Goal: Information Seeking & Learning: Learn about a topic

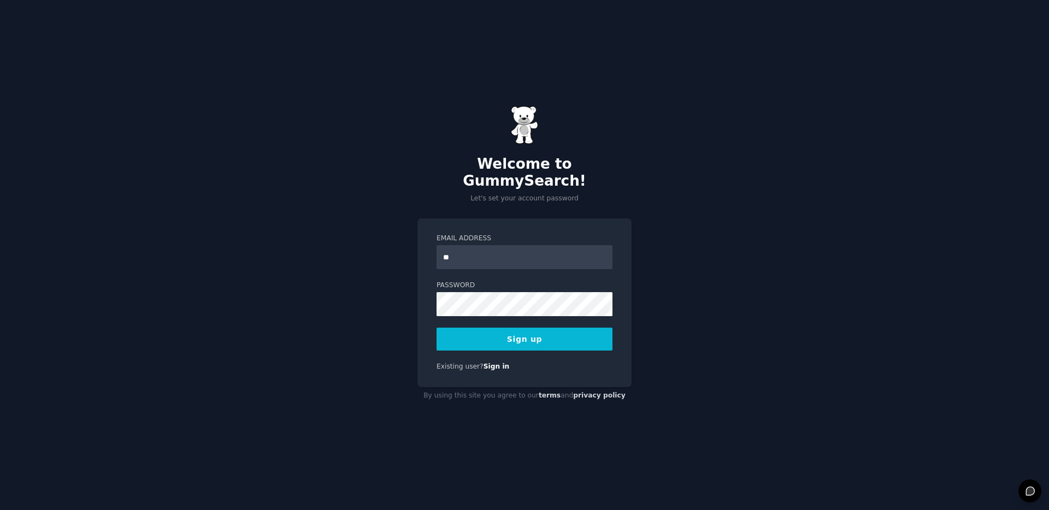
type input "**********"
click at [501, 328] on button "Sign up" at bounding box center [525, 339] width 176 height 23
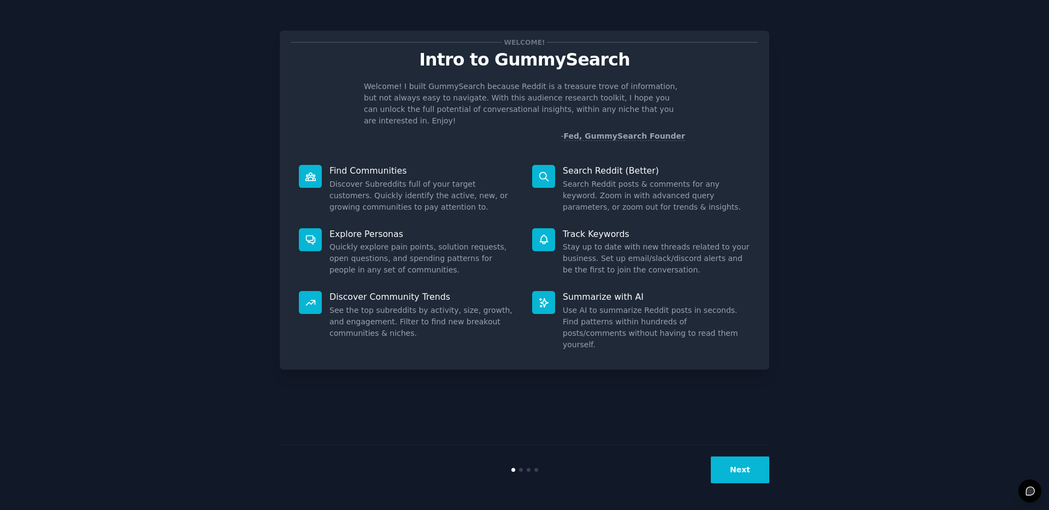
click at [760, 474] on button "Next" at bounding box center [740, 470] width 58 height 27
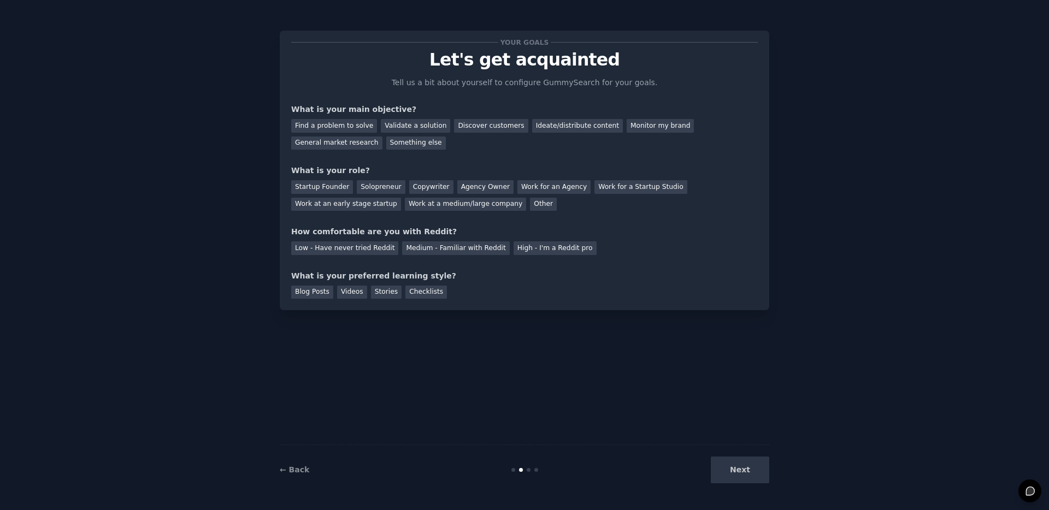
click at [759, 474] on div "Next" at bounding box center [687, 470] width 163 height 27
click at [640, 130] on div "Monitor my brand" at bounding box center [660, 126] width 67 height 14
click at [530, 205] on div "Other" at bounding box center [543, 205] width 27 height 14
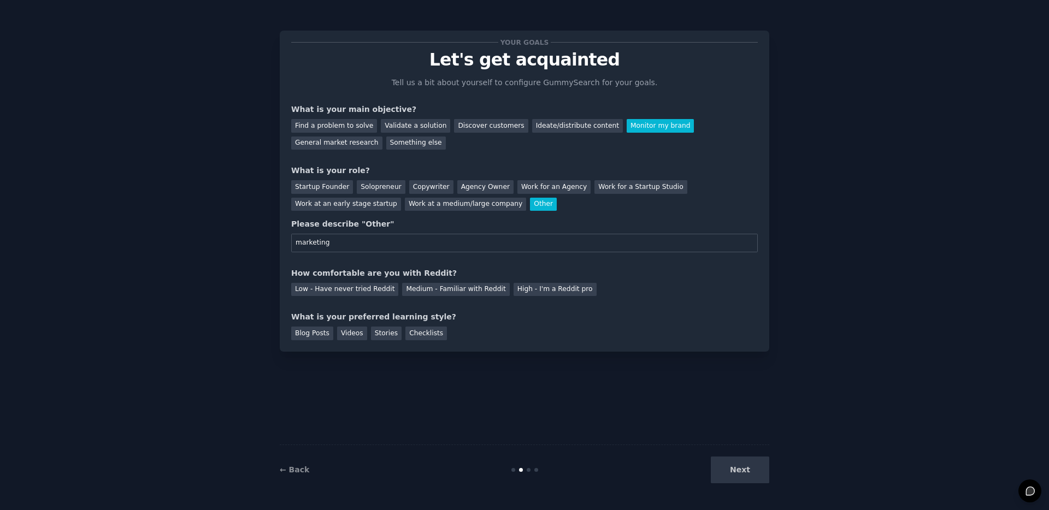
type input "marketing"
click at [568, 213] on div "Your goals Let's get acquainted Tell us a bit about yourself to configure Gummy…" at bounding box center [524, 191] width 467 height 298
click at [549, 185] on div "Work for an Agency" at bounding box center [553, 187] width 73 height 14
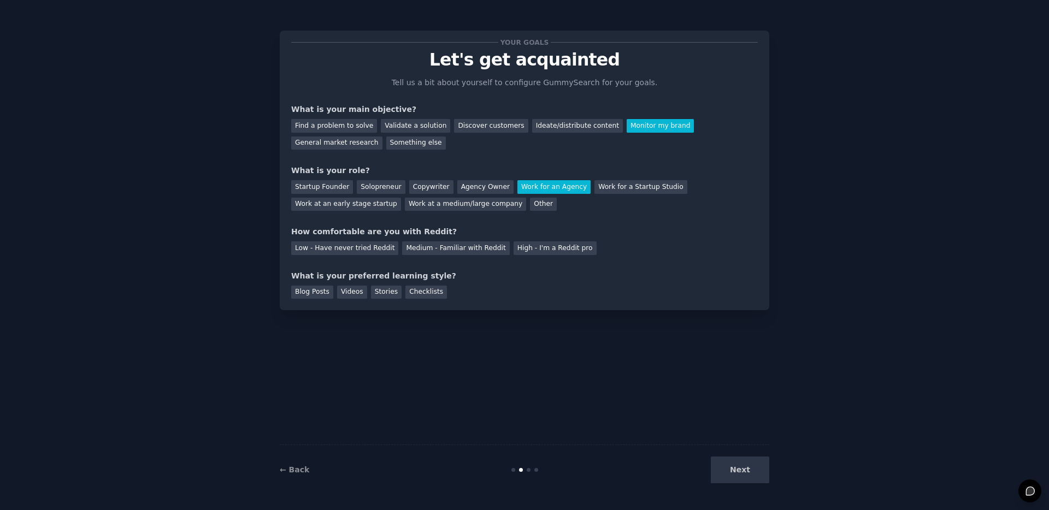
click at [678, 235] on div "How comfortable are you with Reddit?" at bounding box center [524, 231] width 467 height 11
click at [402, 253] on div "Medium - Familiar with Reddit" at bounding box center [455, 249] width 107 height 14
click at [320, 298] on div "Blog Posts" at bounding box center [312, 293] width 42 height 14
click at [347, 294] on div "Videos" at bounding box center [352, 293] width 30 height 14
click at [440, 293] on div "Checklists" at bounding box center [426, 293] width 42 height 14
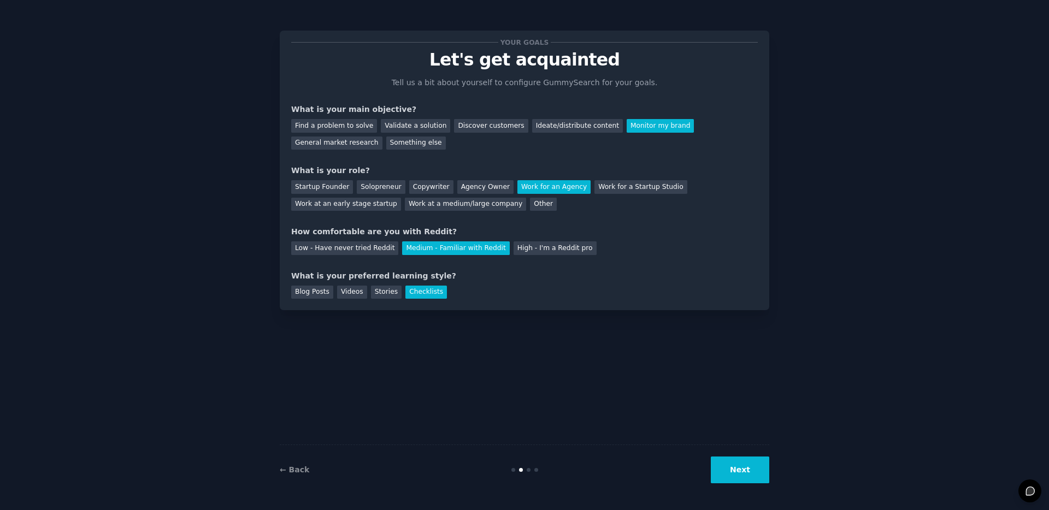
click at [753, 462] on button "Next" at bounding box center [740, 470] width 58 height 27
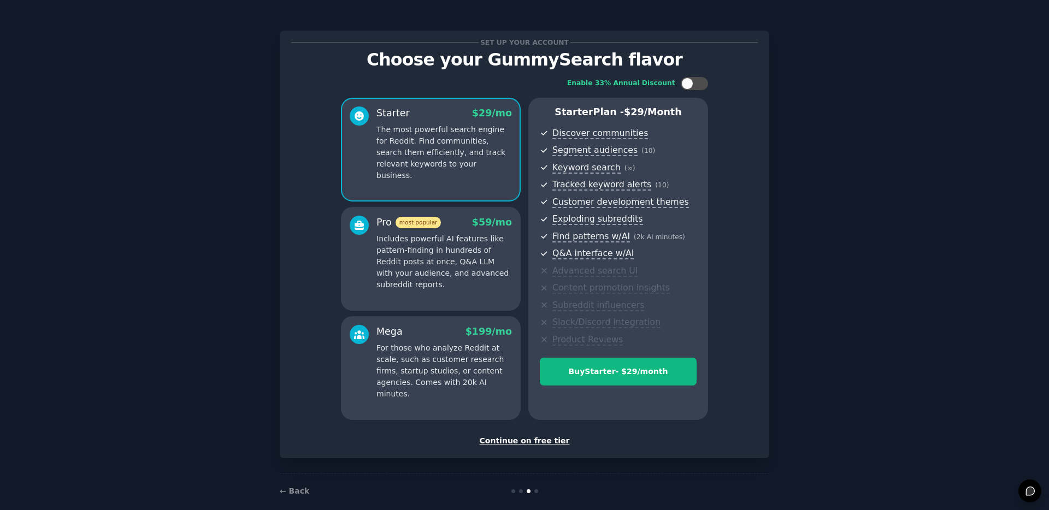
click at [549, 440] on div "Continue on free tier" at bounding box center [524, 440] width 467 height 11
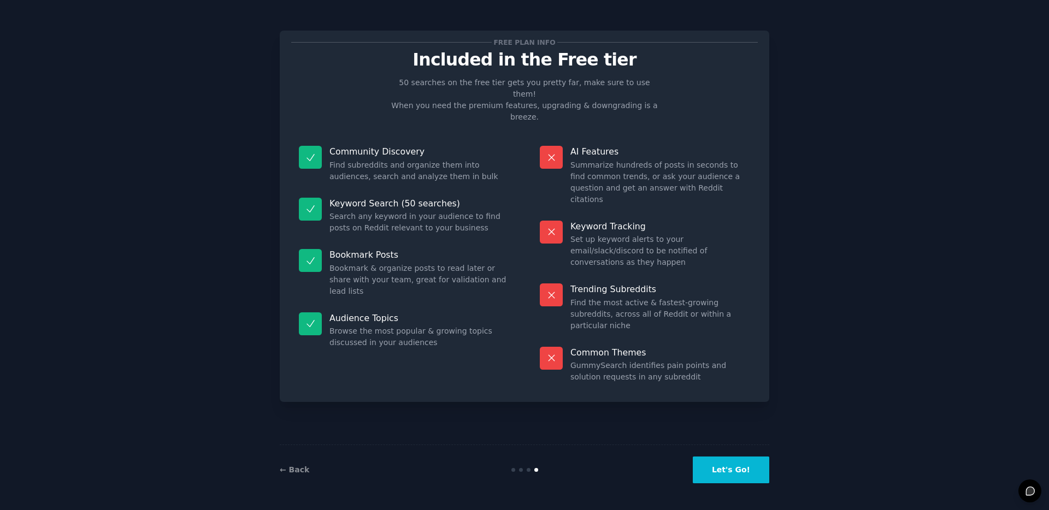
click at [728, 471] on button "Let's Go!" at bounding box center [731, 470] width 76 height 27
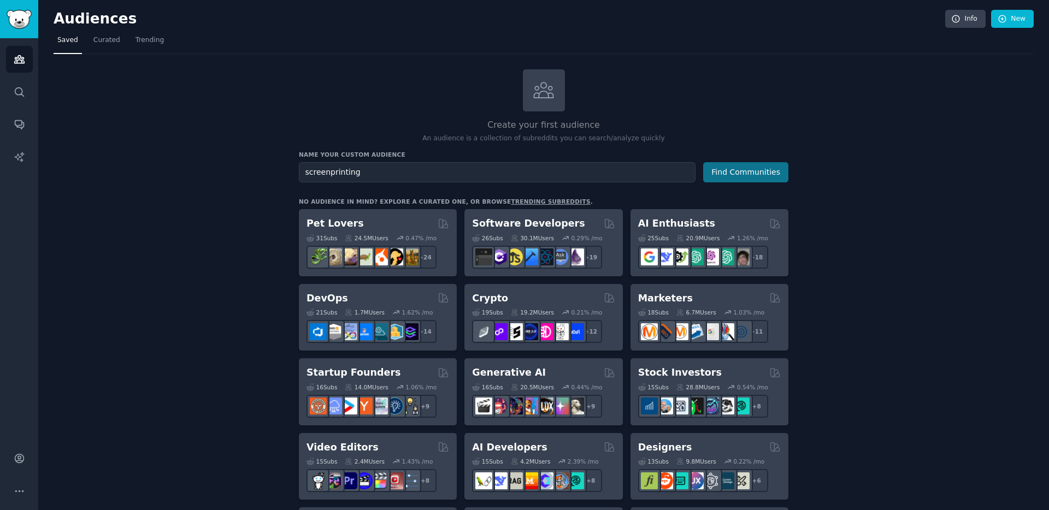
type input "screenprinting"
click at [754, 173] on button "Find Communities" at bounding box center [745, 172] width 85 height 20
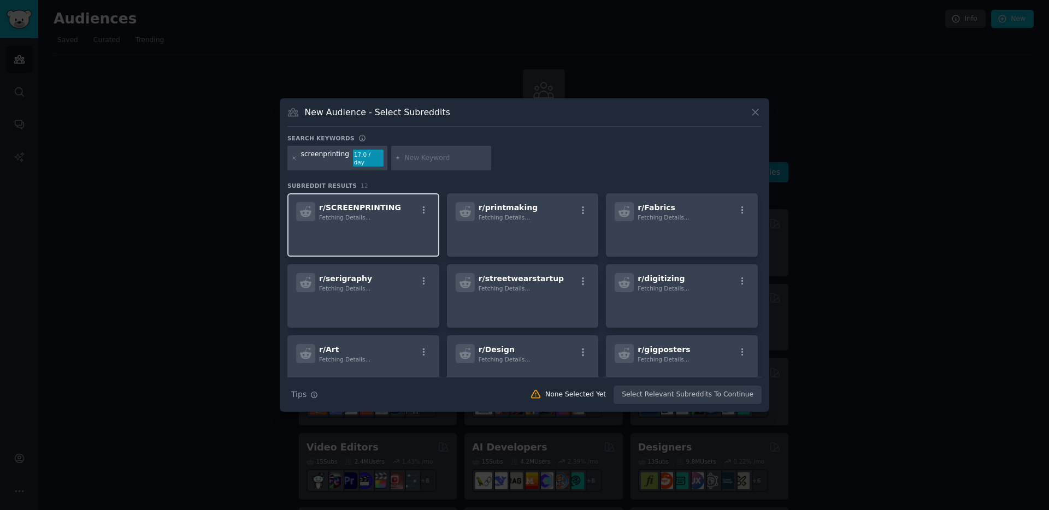
click at [375, 225] on p at bounding box center [363, 236] width 134 height 23
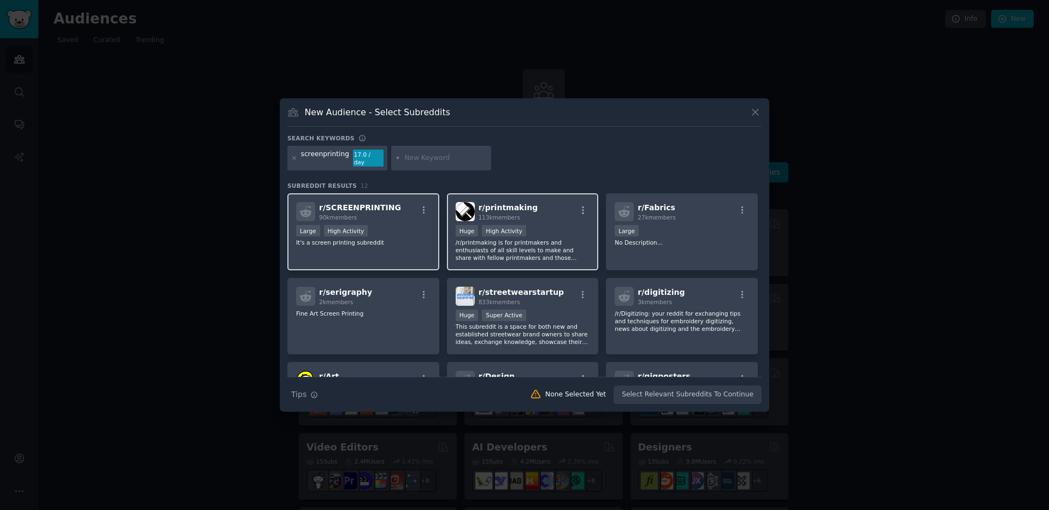
click at [524, 214] on div "113k members" at bounding box center [509, 218] width 60 height 8
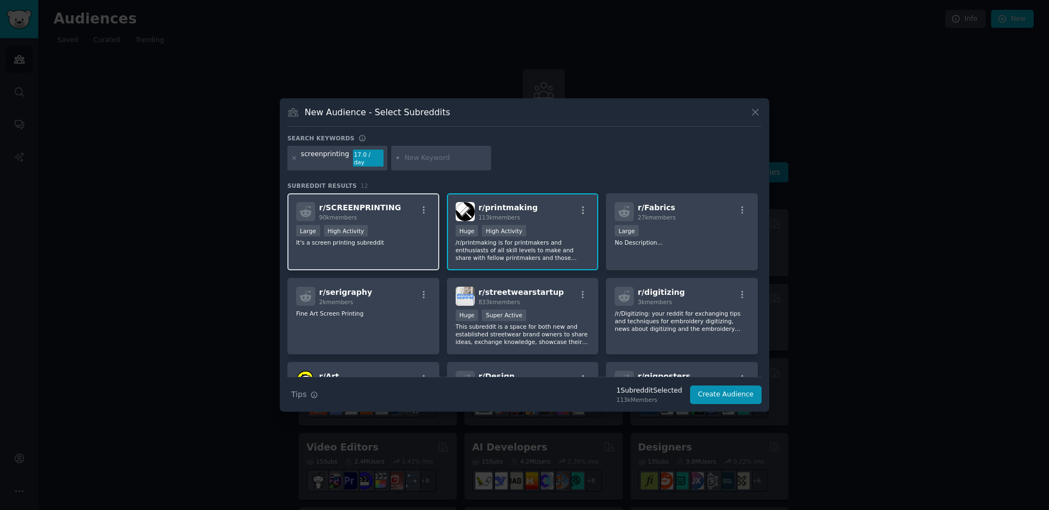
click at [378, 226] on div "Large High Activity" at bounding box center [363, 232] width 134 height 14
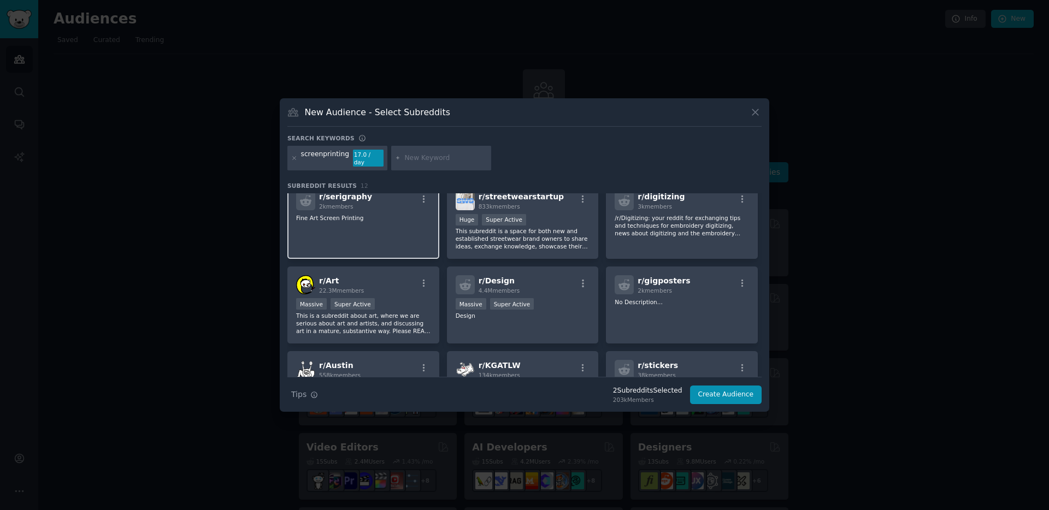
scroll to position [84, 0]
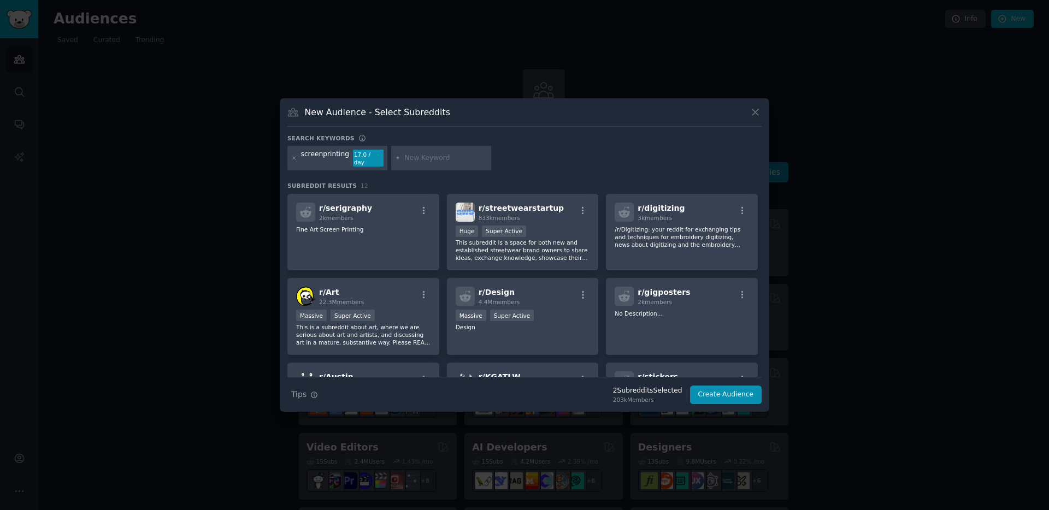
click at [345, 157] on div "screenprinting" at bounding box center [325, 158] width 48 height 17
click at [294, 160] on icon at bounding box center [294, 158] width 6 height 6
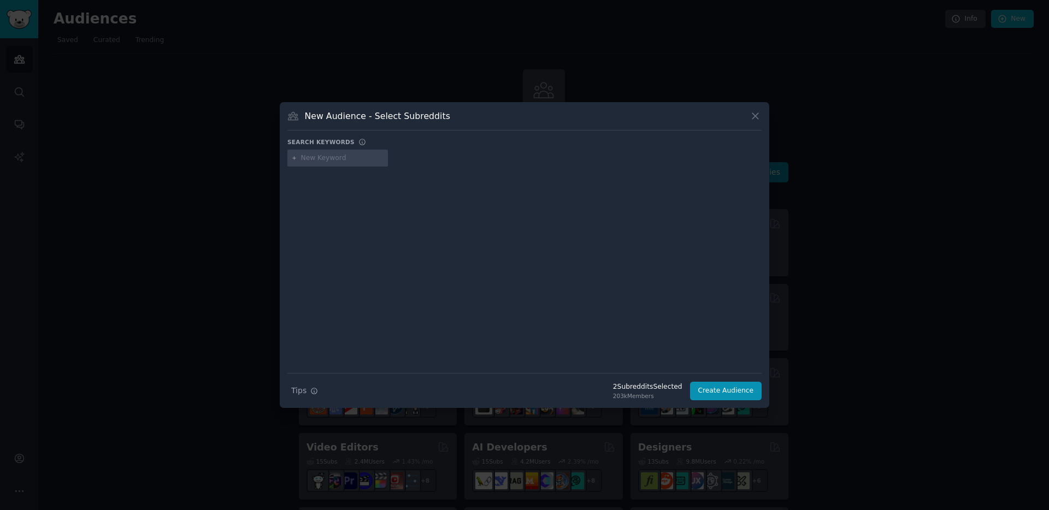
click at [360, 160] on input "text" at bounding box center [342, 159] width 83 height 10
type input "ninja"
click at [757, 117] on icon at bounding box center [755, 115] width 11 height 11
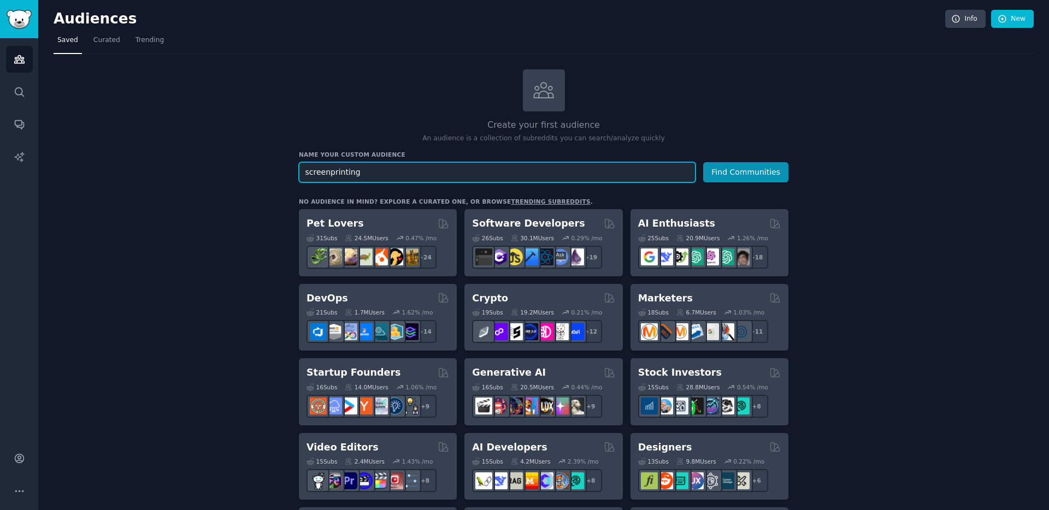
click at [393, 176] on input "screenprinting" at bounding box center [497, 172] width 397 height 20
drag, startPoint x: 412, startPoint y: 170, endPoint x: 293, endPoint y: 170, distance: 119.1
click at [744, 175] on button "Find Communities" at bounding box center [745, 172] width 85 height 20
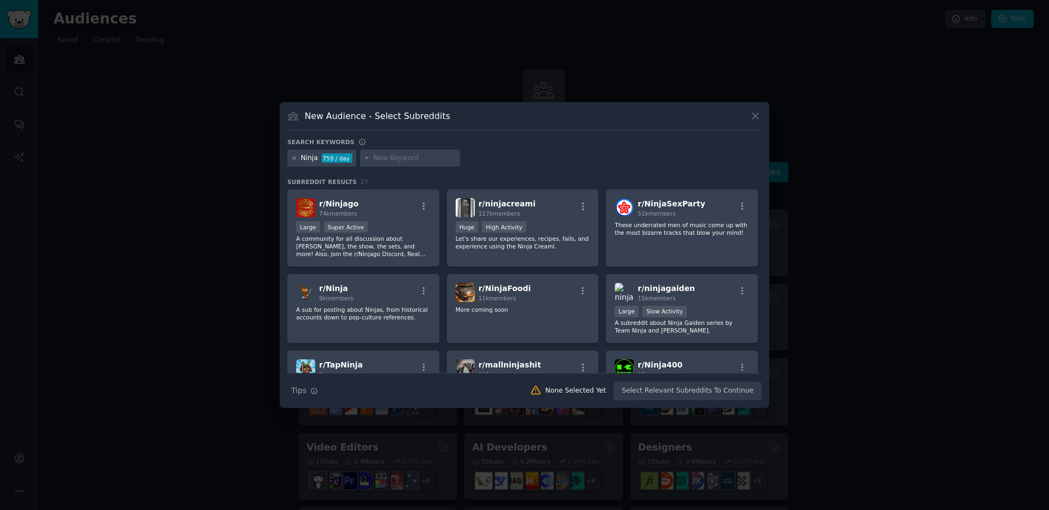
click at [295, 157] on icon at bounding box center [294, 158] width 6 height 6
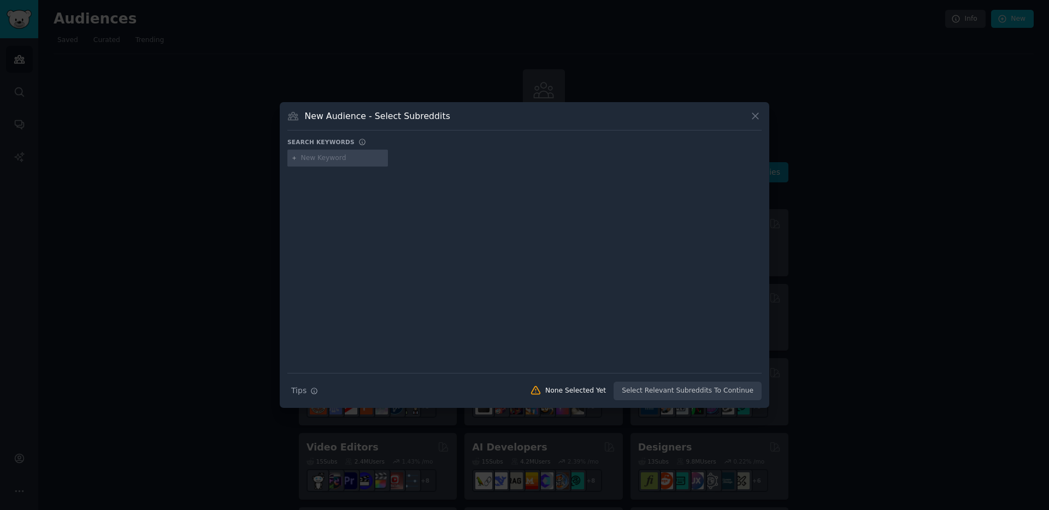
click at [358, 157] on input "text" at bounding box center [342, 159] width 83 height 10
click at [766, 114] on div "New Audience - Select Subreddits Search keywords Try a 2-4 keywords your audien…" at bounding box center [525, 255] width 490 height 307
click at [757, 115] on icon at bounding box center [755, 115] width 11 height 11
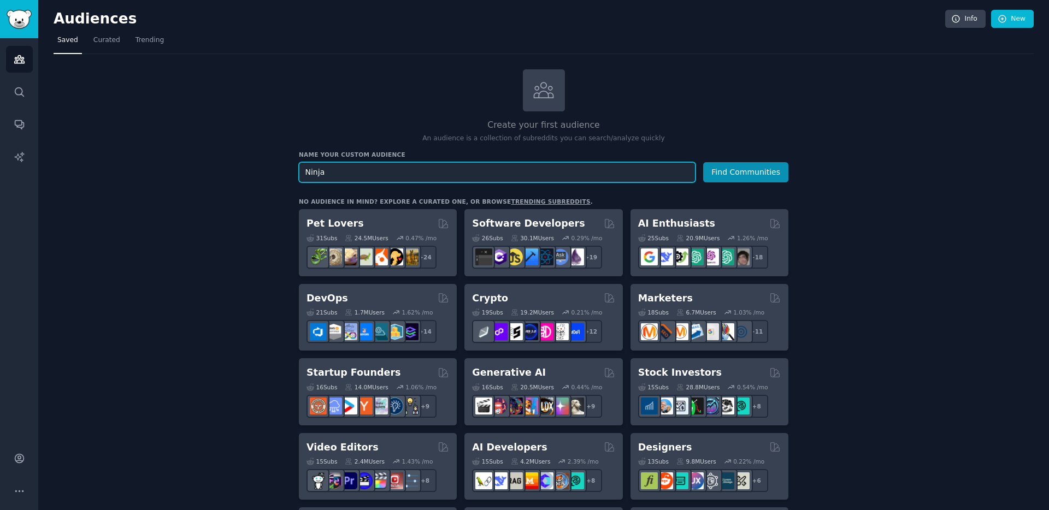
click at [344, 174] on input "Ninja" at bounding box center [497, 172] width 397 height 20
click at [732, 181] on button "Find Communities" at bounding box center [745, 172] width 85 height 20
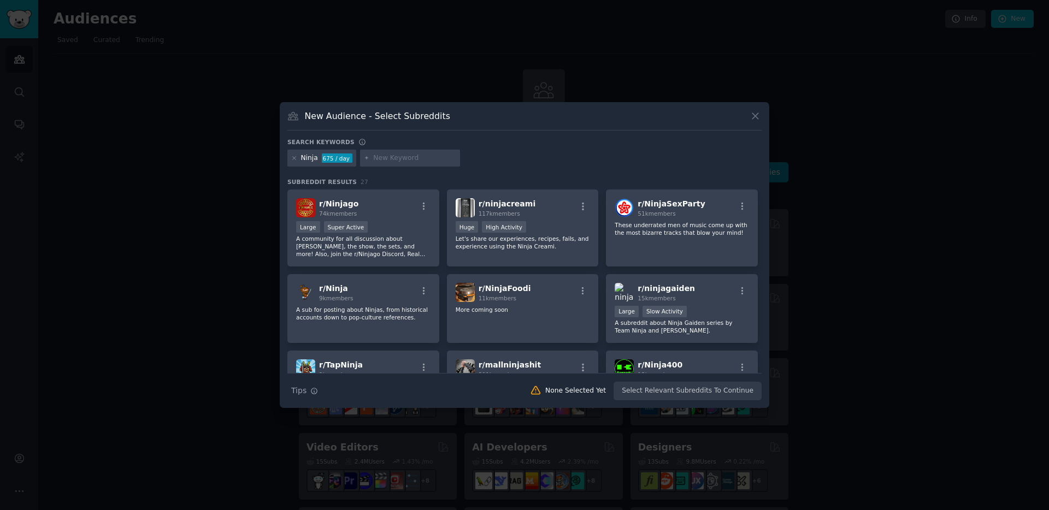
click at [759, 112] on icon at bounding box center [755, 115] width 11 height 11
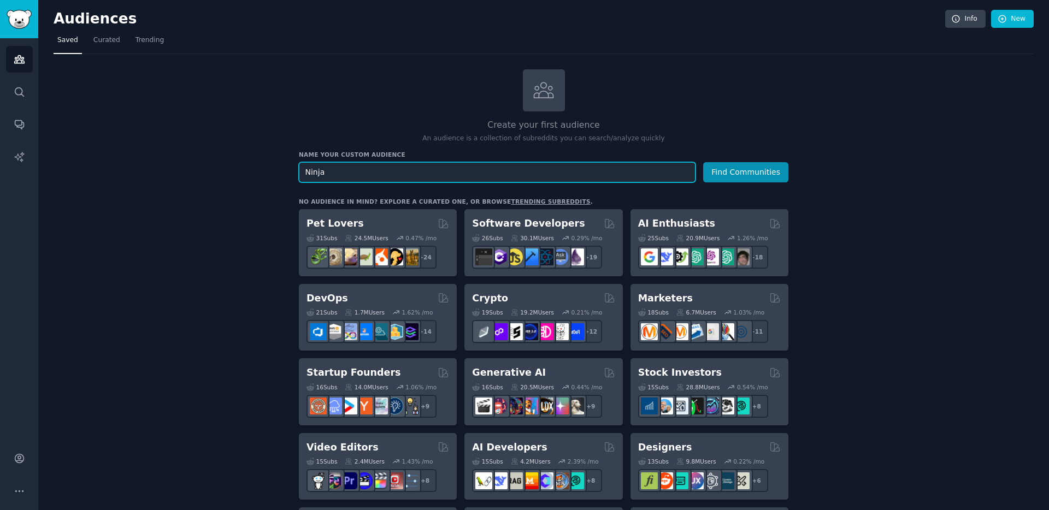
drag, startPoint x: 498, startPoint y: 166, endPoint x: 313, endPoint y: 162, distance: 185.3
click at [313, 162] on input "Ninja" at bounding box center [497, 172] width 397 height 20
type input "D"
type input "s"
type input "Screenprinting"
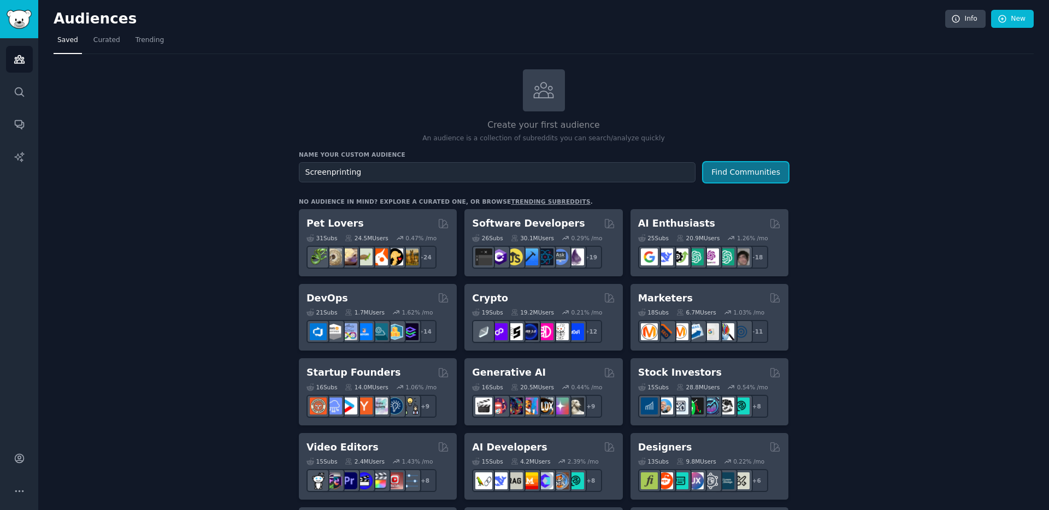
click at [770, 166] on button "Find Communities" at bounding box center [745, 172] width 85 height 20
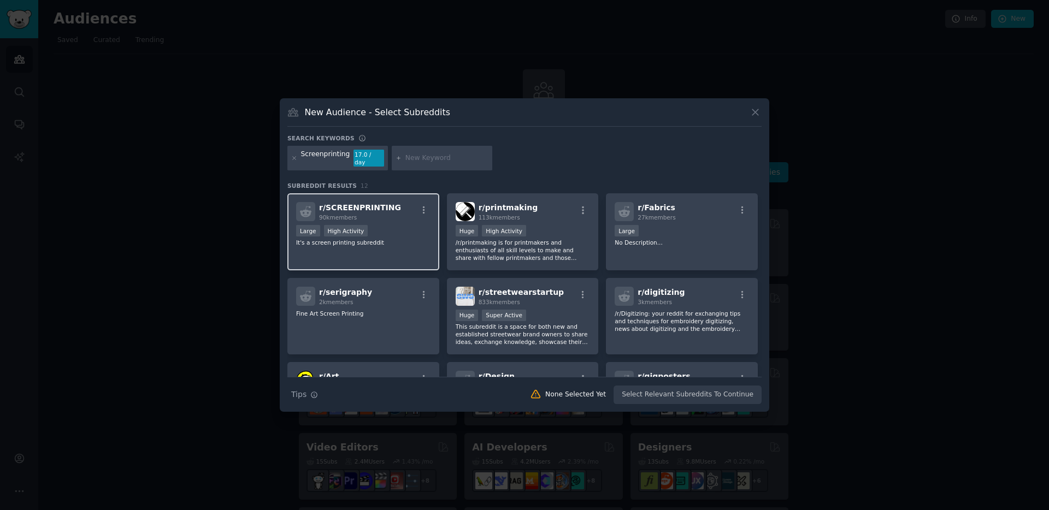
click at [364, 221] on div "r/ SCREENPRINTING 90k members Large High Activity It's a screen printing subred…" at bounding box center [363, 231] width 152 height 77
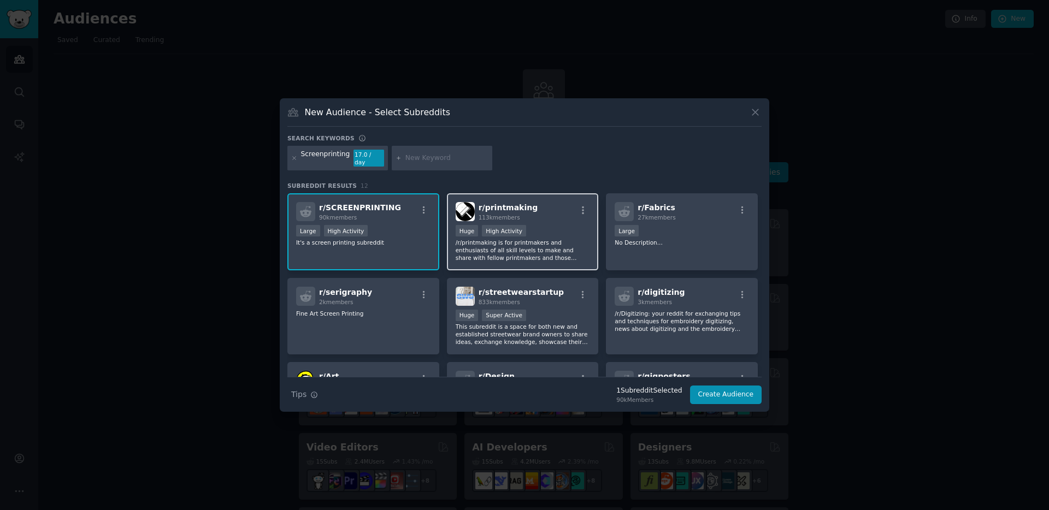
click at [502, 214] on span "113k members" at bounding box center [500, 217] width 42 height 7
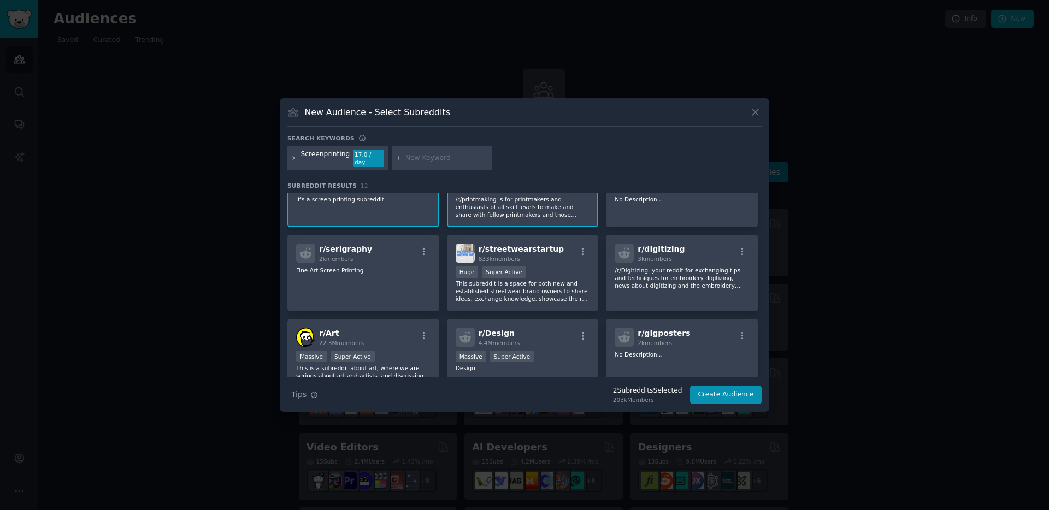
scroll to position [99, 0]
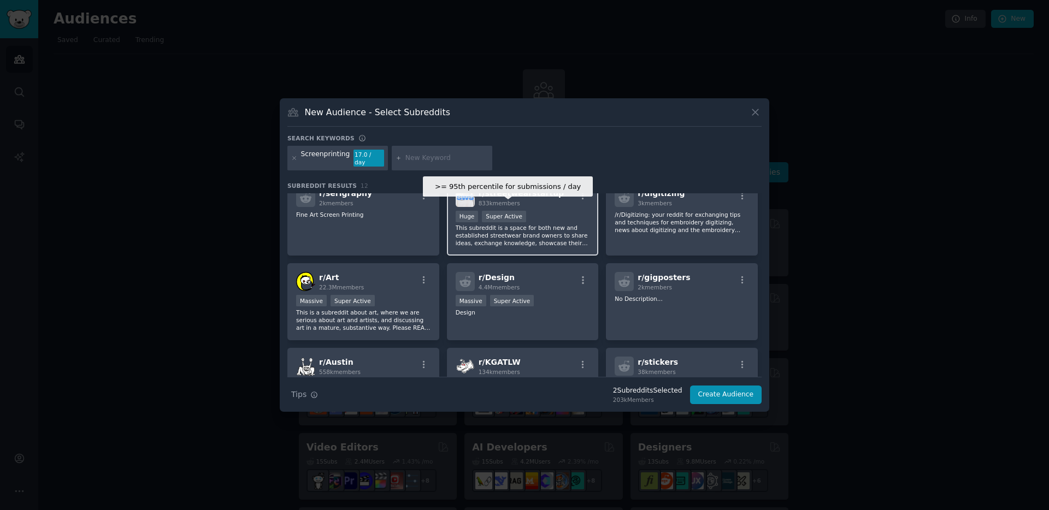
click at [539, 214] on div ">= 95th percentile for submissions / day Huge Super Active" at bounding box center [523, 218] width 134 height 14
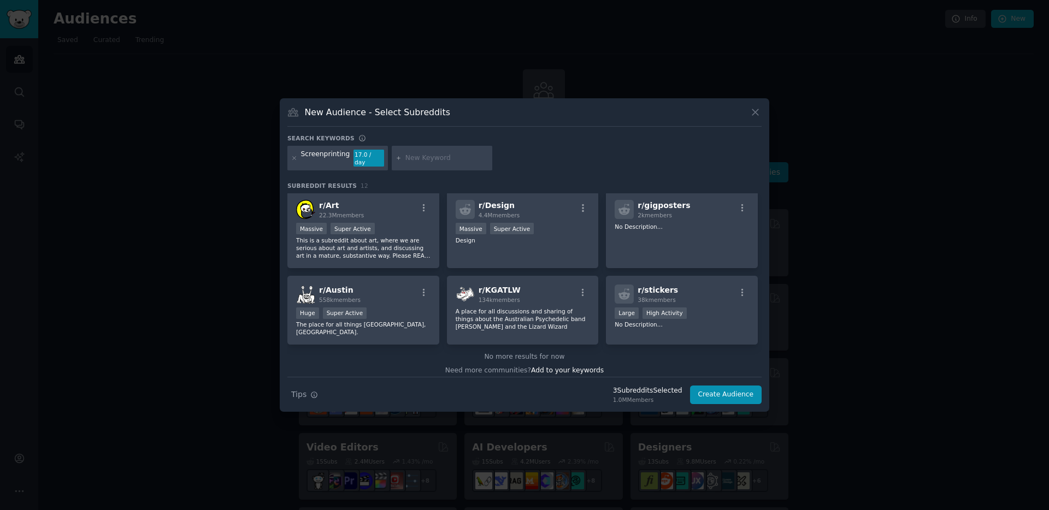
scroll to position [171, 0]
click at [572, 367] on span "Add to your keywords" at bounding box center [567, 371] width 73 height 8
type input "ninja"
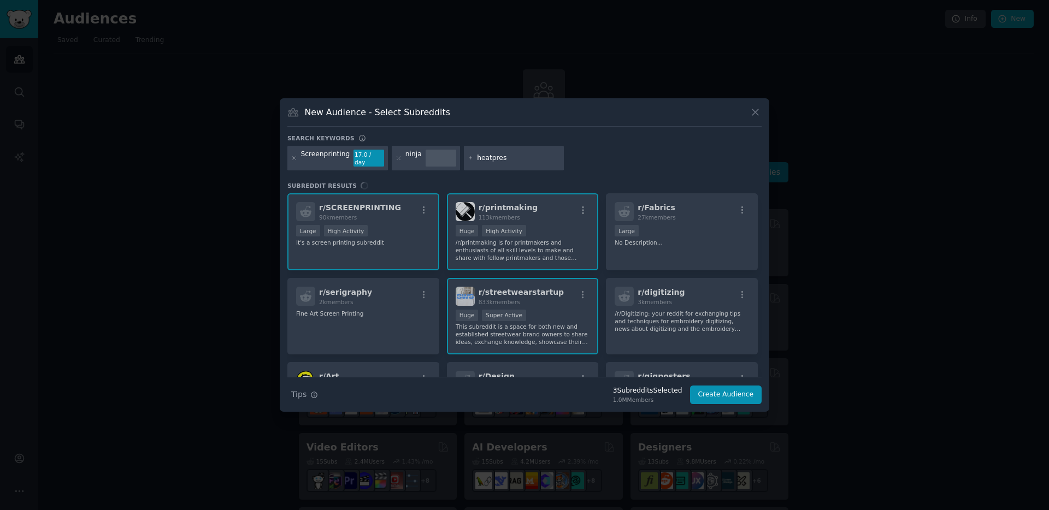
type input "heatpress"
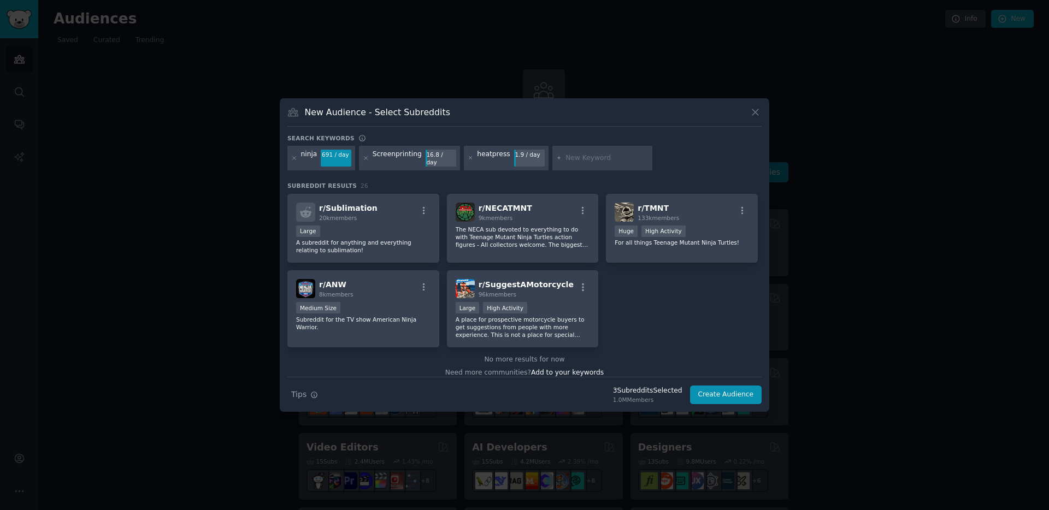
scroll to position [576, 0]
click at [366, 159] on icon at bounding box center [366, 158] width 6 height 6
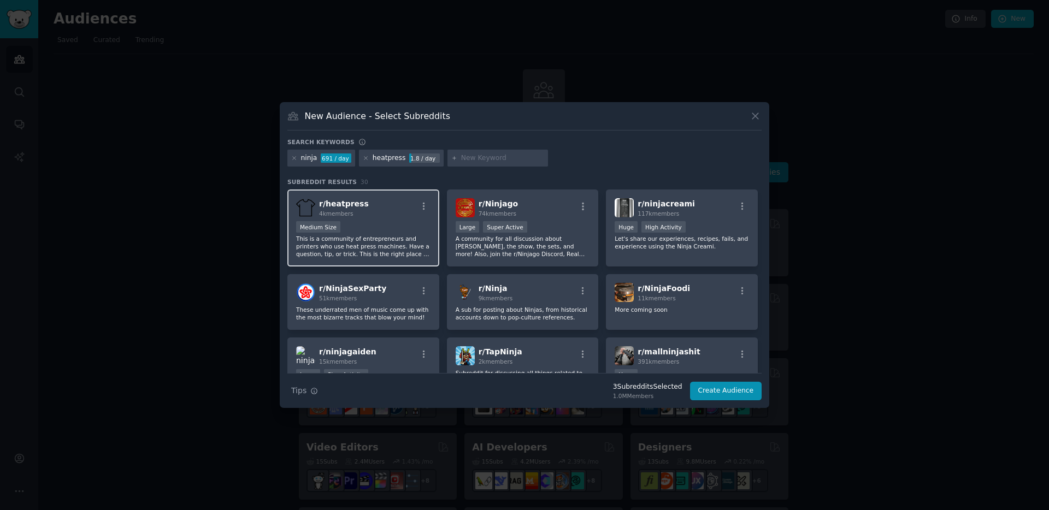
click at [390, 242] on p "This is a community of entrepreneurs and printers who use heat press machines. …" at bounding box center [363, 246] width 134 height 23
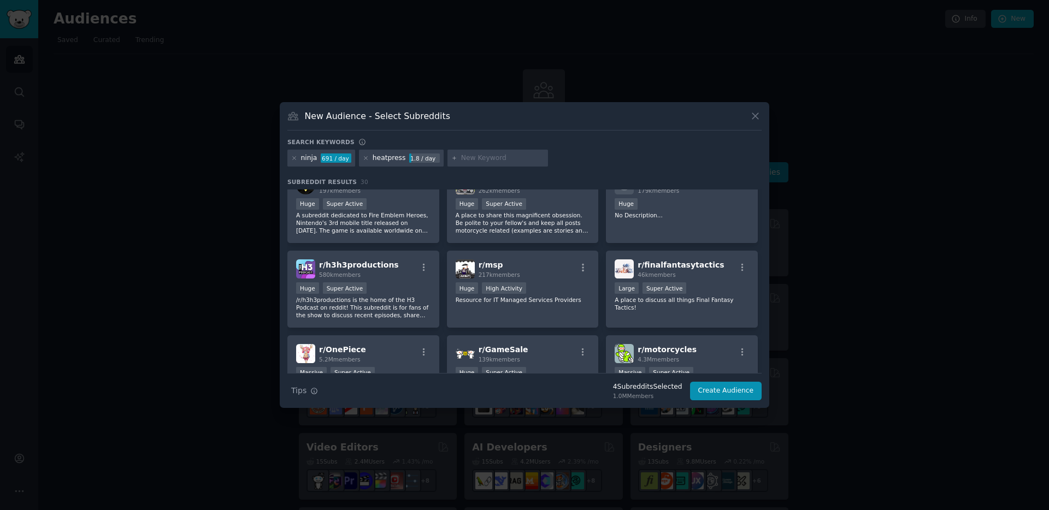
scroll to position [655, 0]
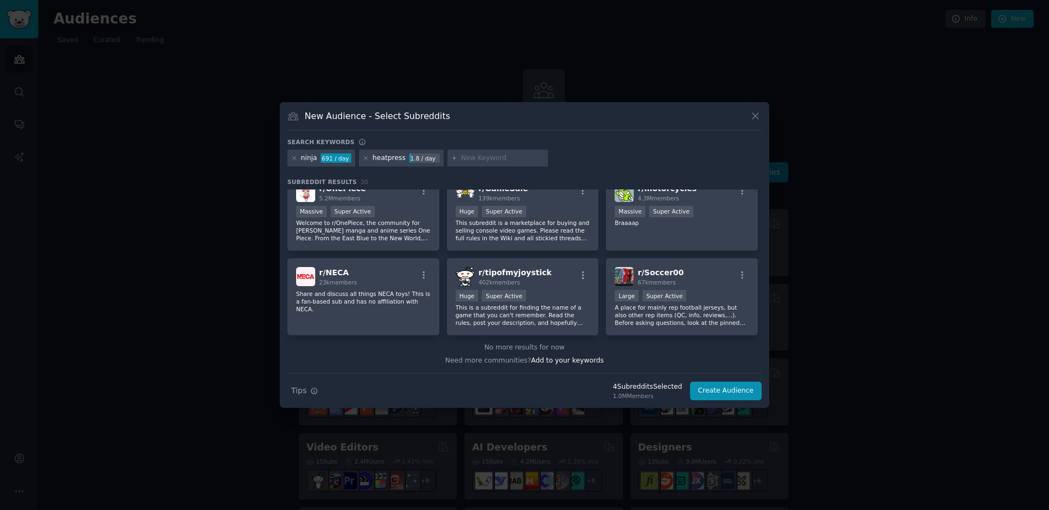
click at [476, 162] on input "text" at bounding box center [502, 159] width 83 height 10
type input "press profit"
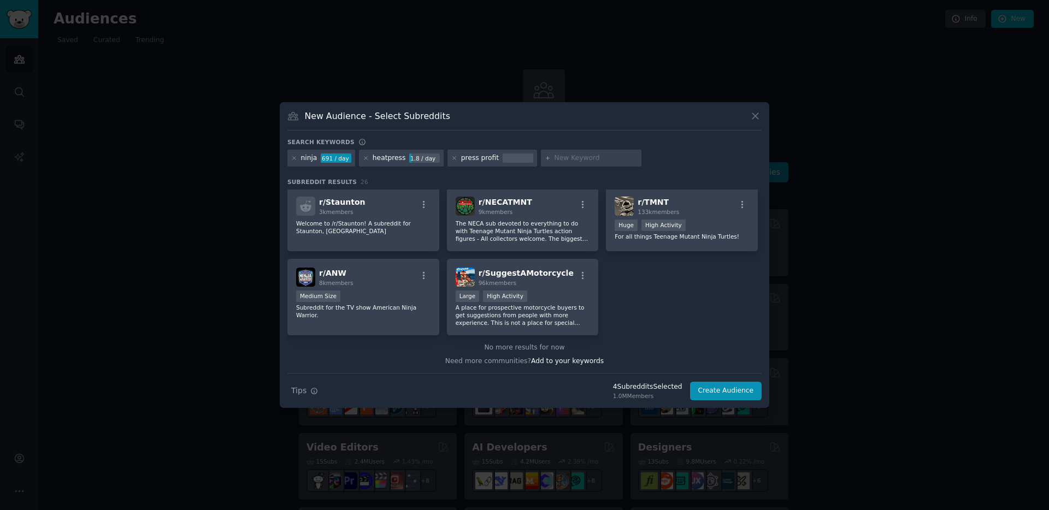
scroll to position [551, 0]
click at [451, 160] on icon at bounding box center [454, 158] width 6 height 6
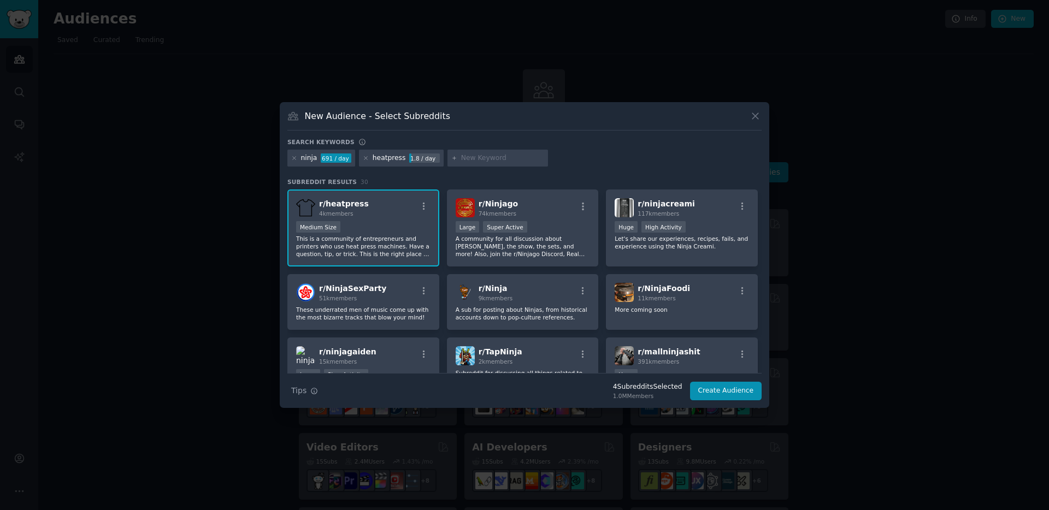
click at [363, 163] on div at bounding box center [366, 159] width 6 height 10
click at [365, 160] on icon at bounding box center [366, 158] width 6 height 6
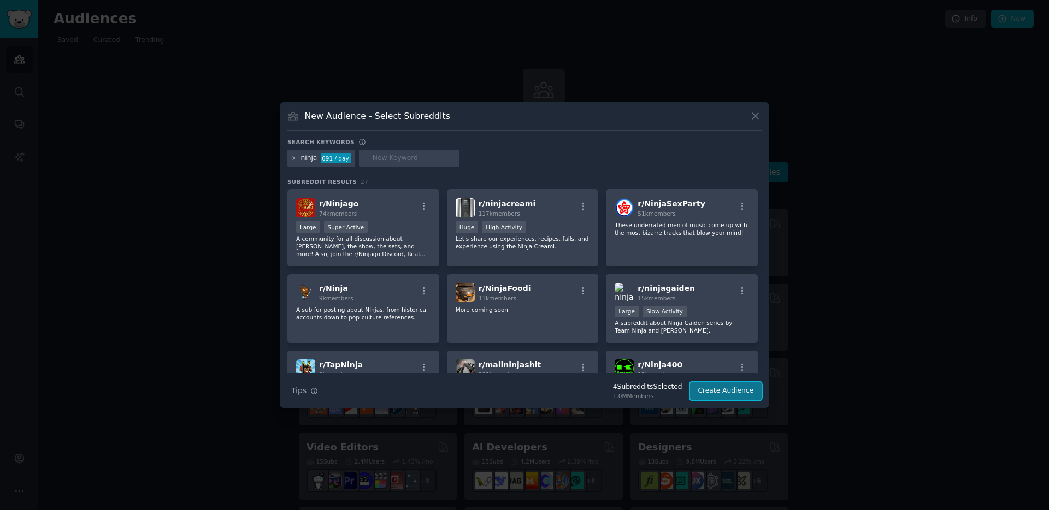
click at [731, 392] on button "Create Audience" at bounding box center [726, 391] width 72 height 19
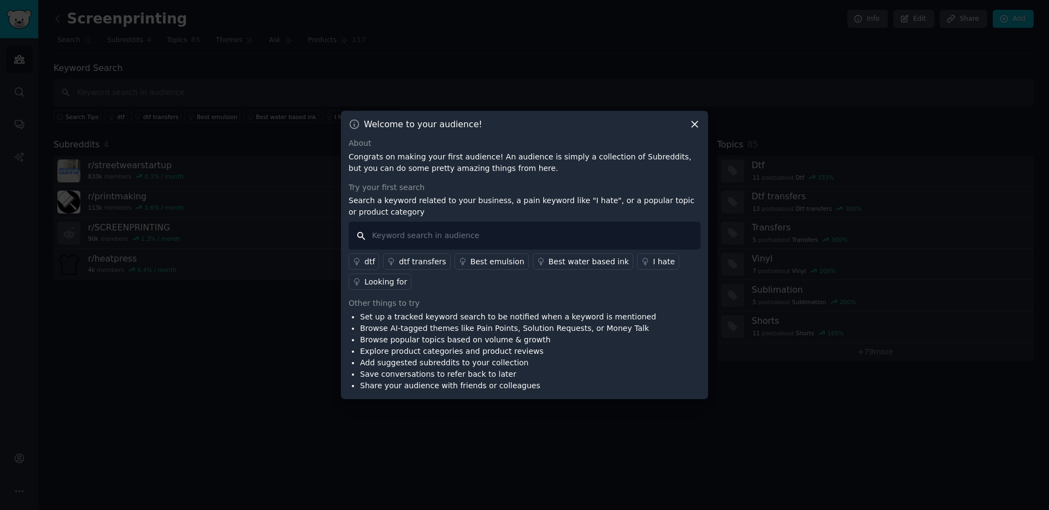
click at [579, 237] on input "text" at bounding box center [525, 236] width 352 height 28
type input "ninja"
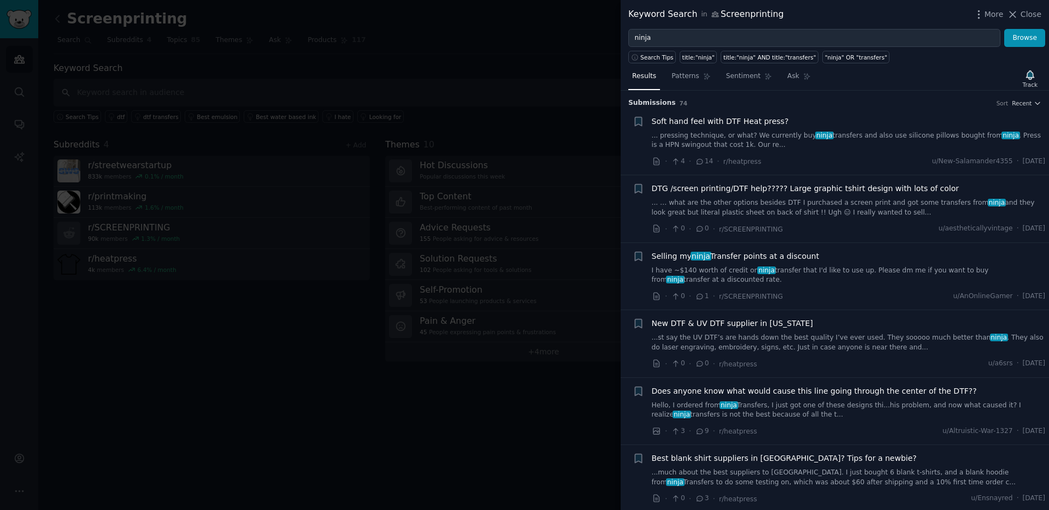
click at [290, 346] on div at bounding box center [524, 255] width 1049 height 510
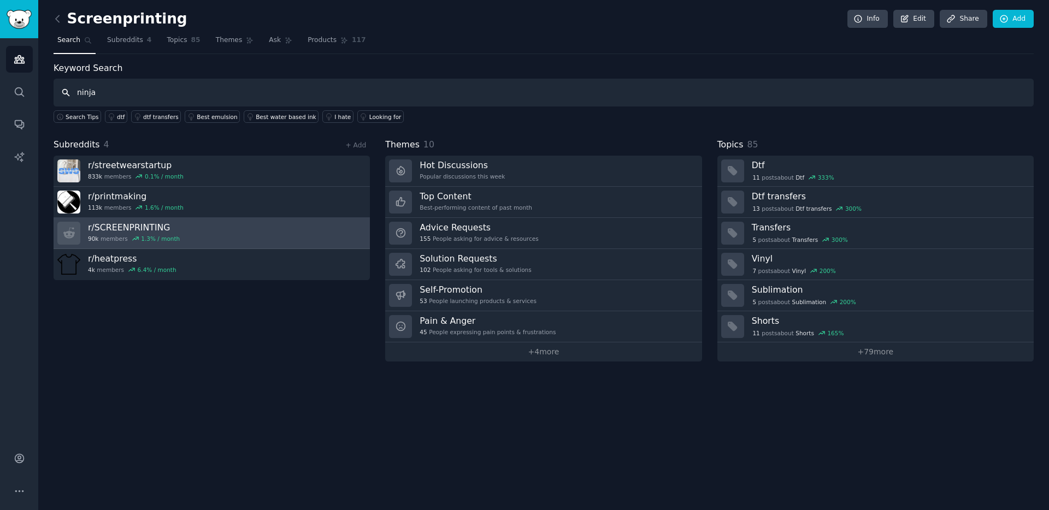
type input "ninja"
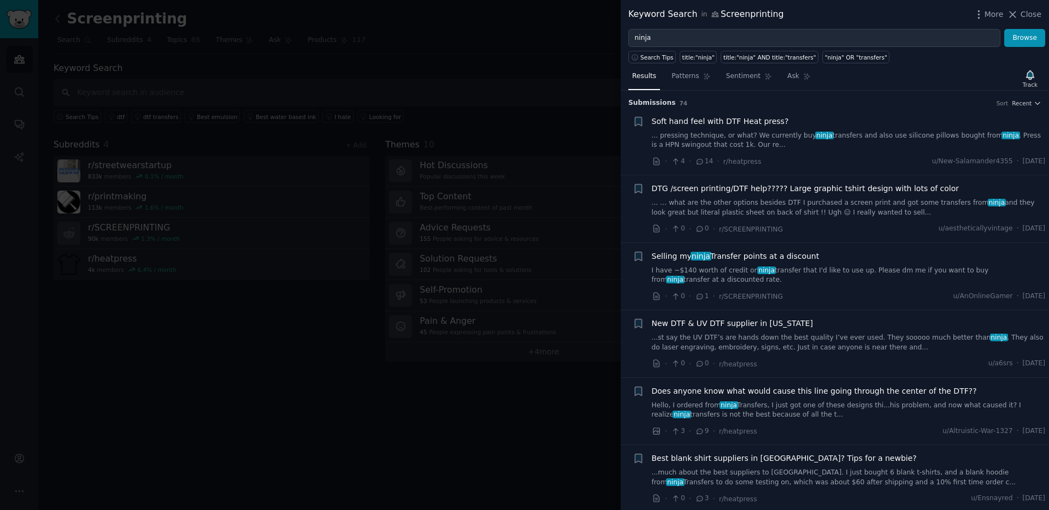
click at [289, 110] on div at bounding box center [524, 255] width 1049 height 510
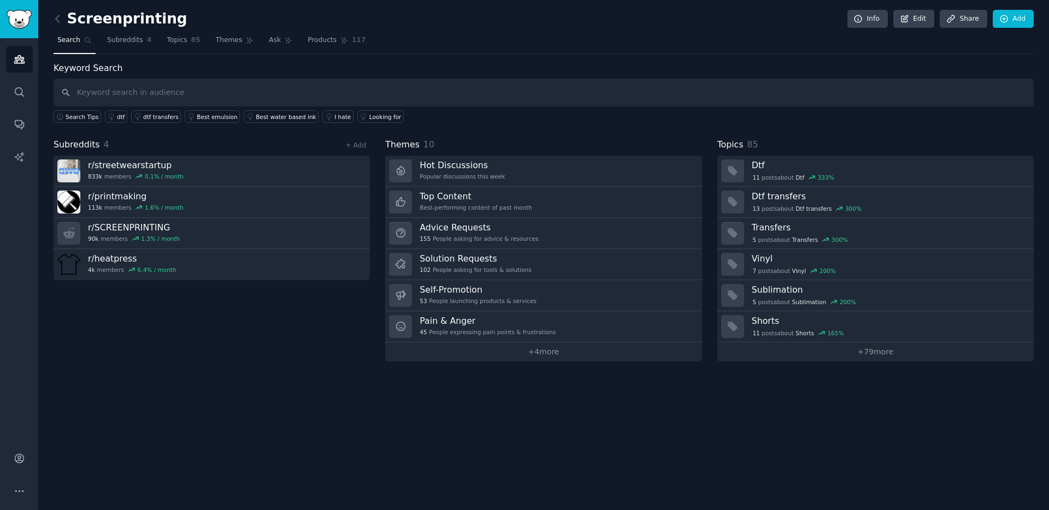
click at [104, 143] on span "4" at bounding box center [106, 144] width 5 height 10
click at [104, 143] on div "Subreddits 4 + Add" at bounding box center [212, 145] width 316 height 14
click at [354, 146] on link "+ Add" at bounding box center [355, 146] width 21 height 8
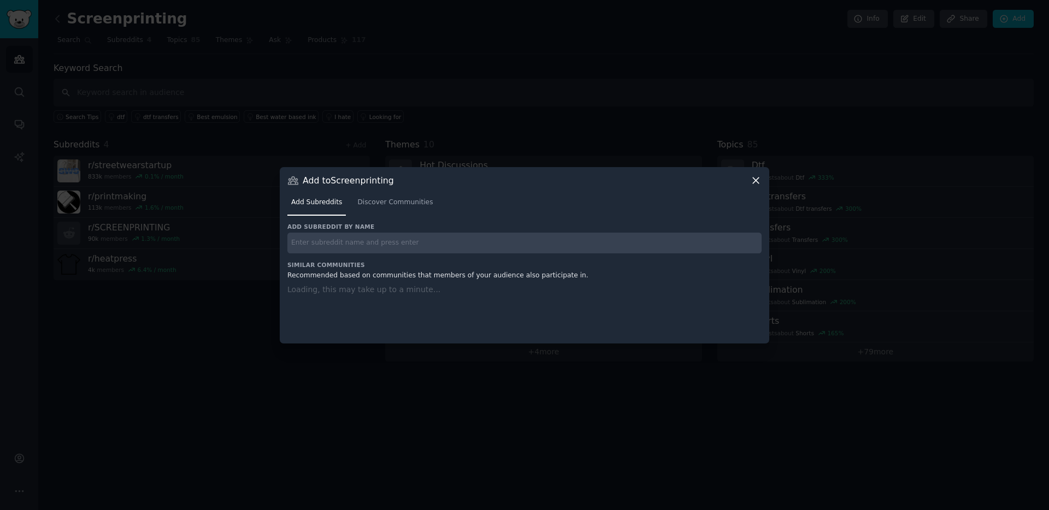
drag, startPoint x: 348, startPoint y: 249, endPoint x: 361, endPoint y: 242, distance: 15.4
click at [350, 247] on input "text" at bounding box center [524, 243] width 474 height 21
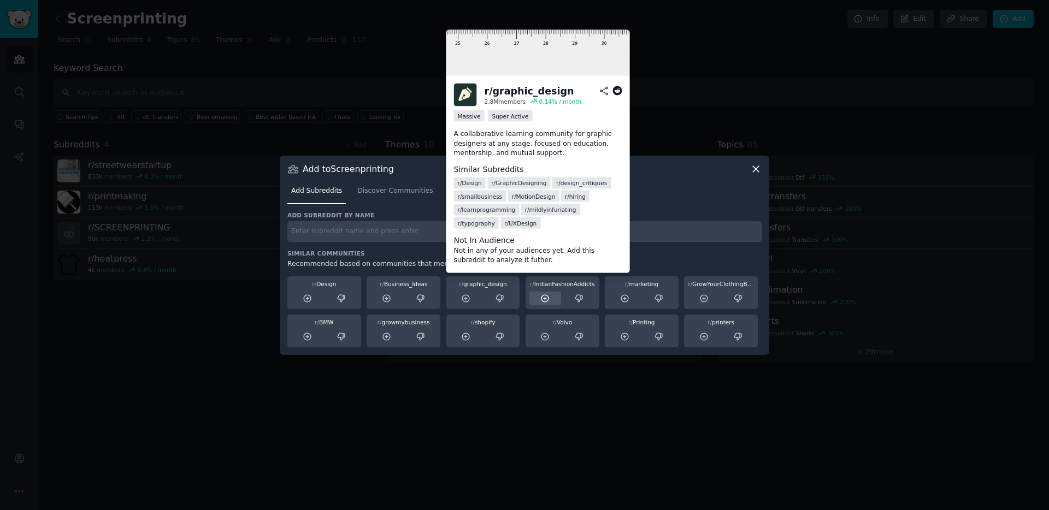
click at [463, 295] on icon at bounding box center [465, 298] width 7 height 7
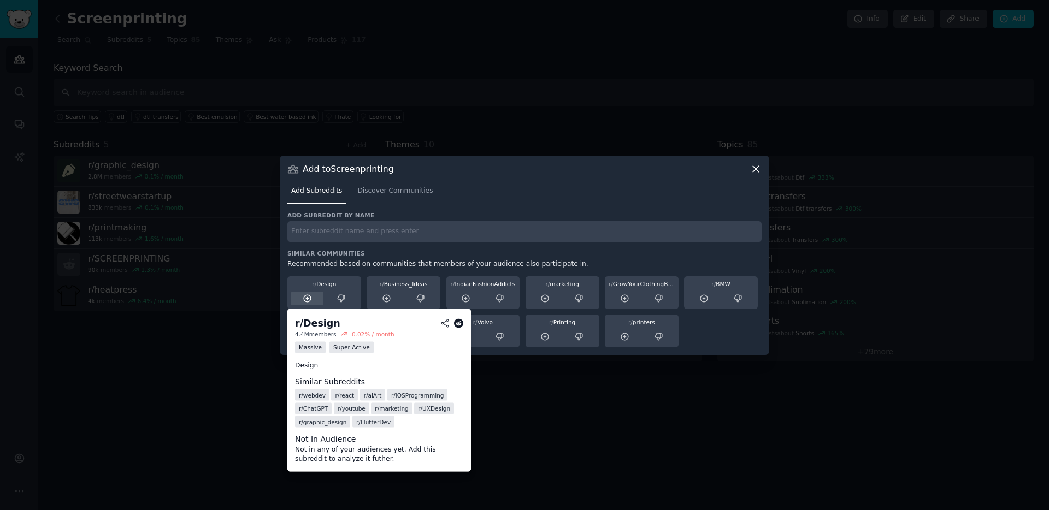
click at [310, 299] on icon at bounding box center [307, 298] width 7 height 7
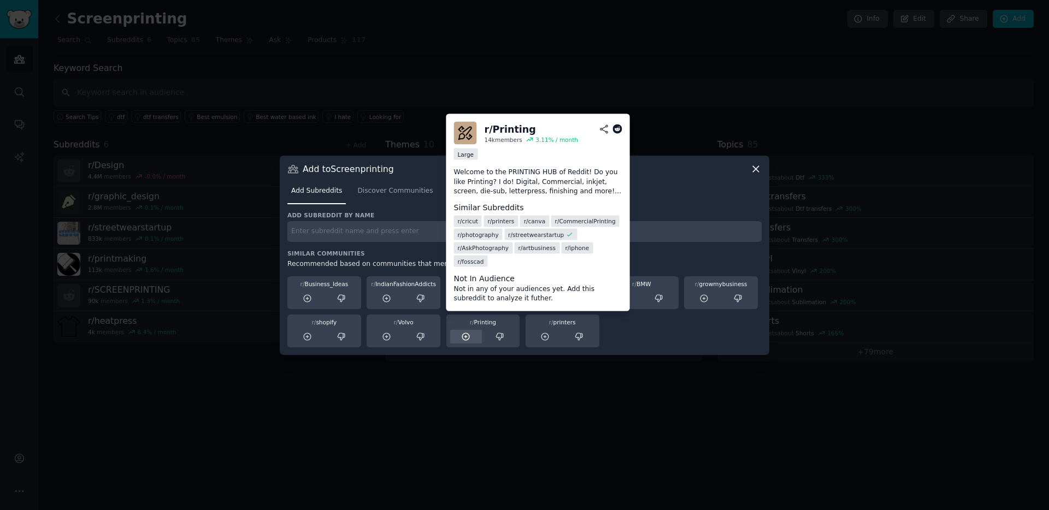
click at [465, 337] on icon at bounding box center [466, 337] width 10 height 10
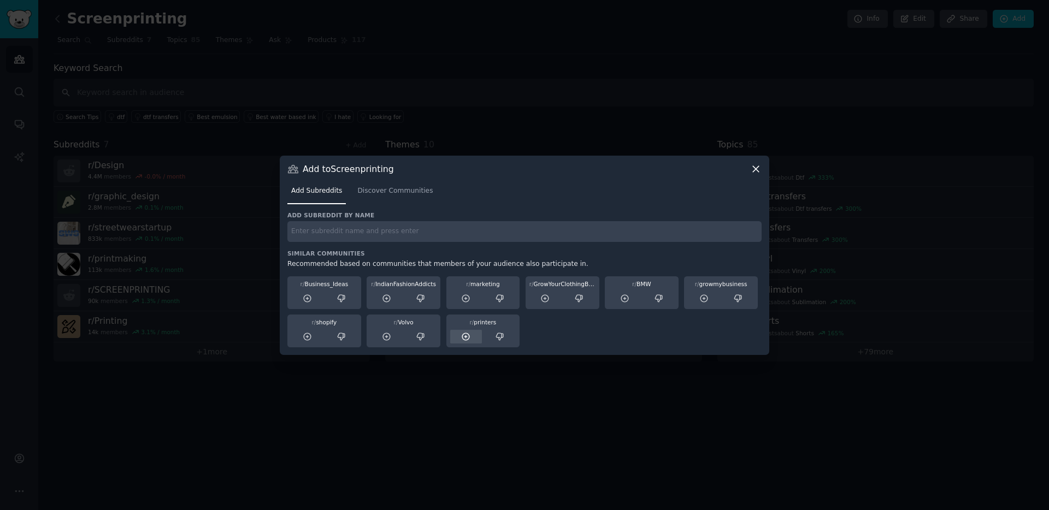
click at [473, 332] on div at bounding box center [466, 337] width 32 height 14
click at [415, 233] on input "text" at bounding box center [524, 231] width 474 height 21
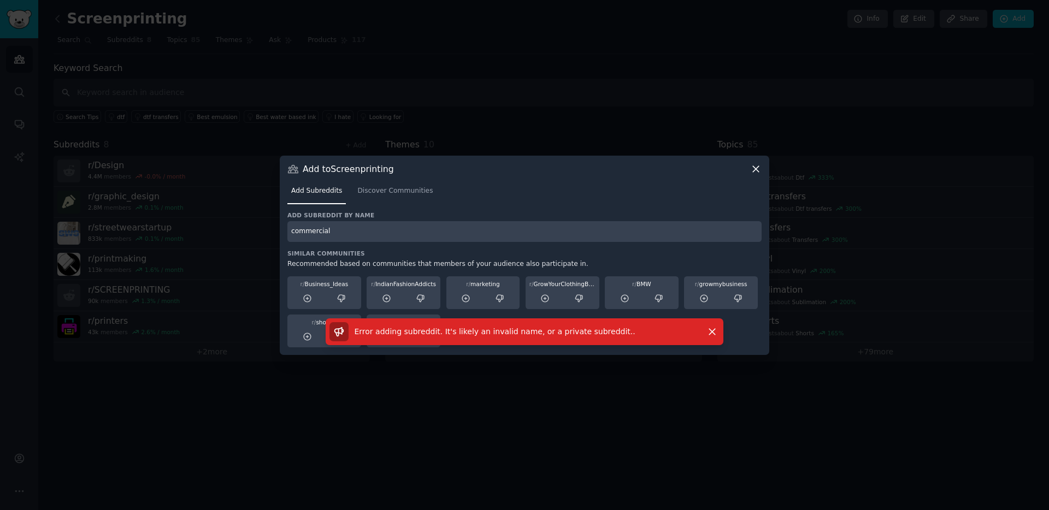
click at [476, 232] on input "commercial" at bounding box center [524, 231] width 474 height 21
click at [328, 232] on input "commercial printing" at bounding box center [524, 231] width 474 height 21
type input "commercialprinting"
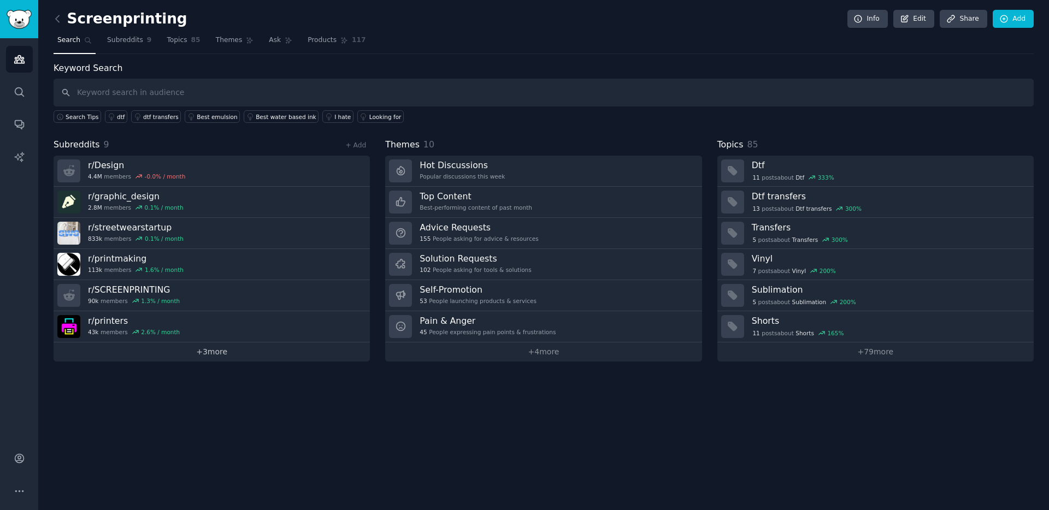
click at [230, 348] on link "+ 3 more" at bounding box center [212, 352] width 316 height 19
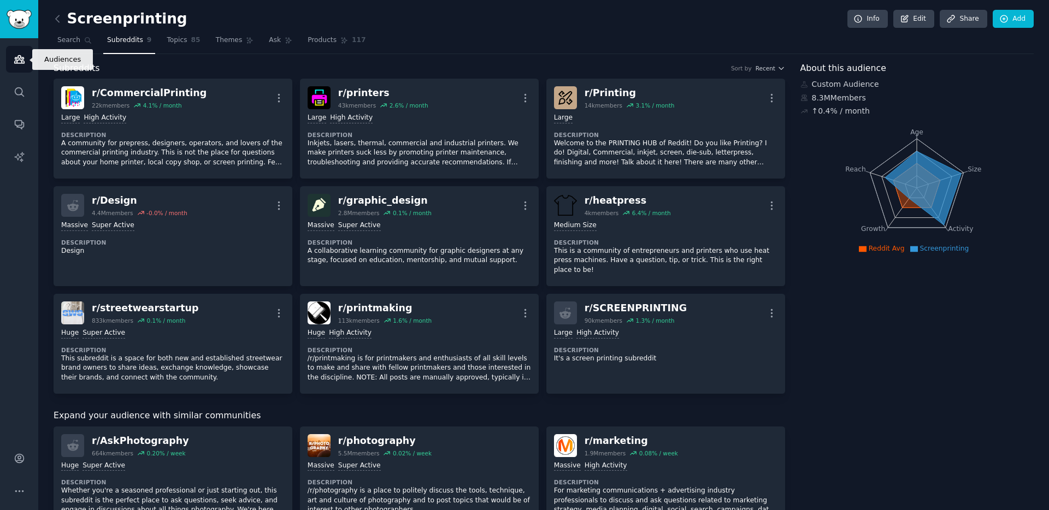
click at [23, 64] on icon "Sidebar" at bounding box center [19, 59] width 11 height 11
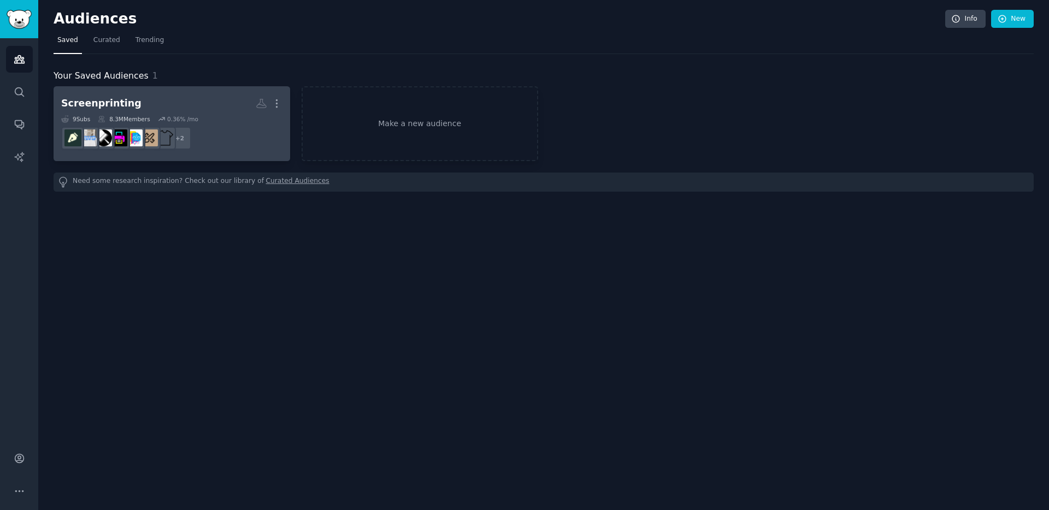
click at [165, 92] on link "Screenprinting More 9 Sub s 8.3M Members 0.36 % /mo + 2" at bounding box center [172, 123] width 237 height 75
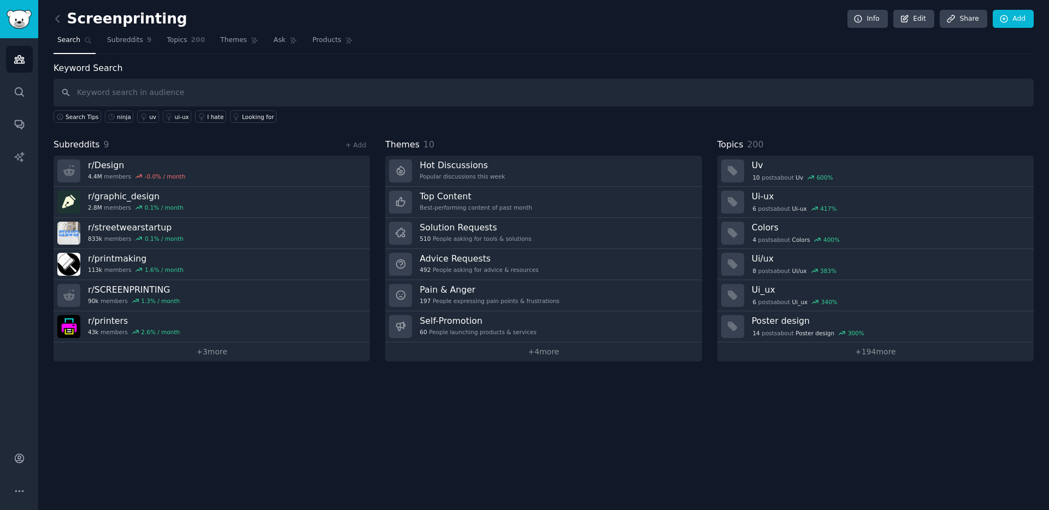
click at [154, 16] on h2 "Screenprinting" at bounding box center [121, 18] width 134 height 17
click at [170, 19] on div "Screenprinting Info Edit Share Add" at bounding box center [544, 21] width 980 height 22
click at [907, 14] on icon at bounding box center [905, 19] width 10 height 10
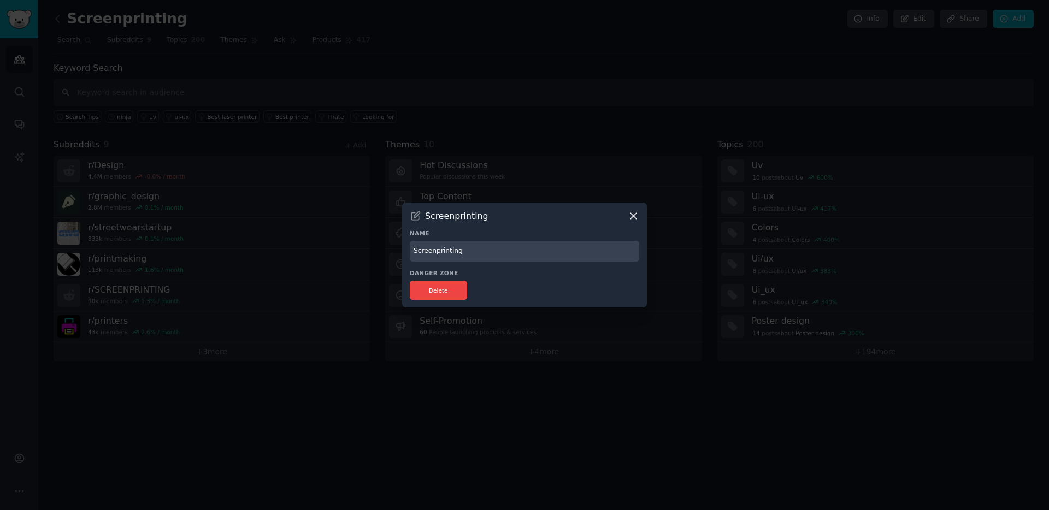
click at [477, 255] on input "Screenprinting" at bounding box center [524, 251] width 229 height 21
drag, startPoint x: 403, startPoint y: 240, endPoint x: 357, endPoint y: 239, distance: 45.9
click at [373, 239] on div "​ Screenprinting Name Screenprinting Danger Zone Delete" at bounding box center [524, 255] width 1041 height 510
type input "Ninja Transfers"
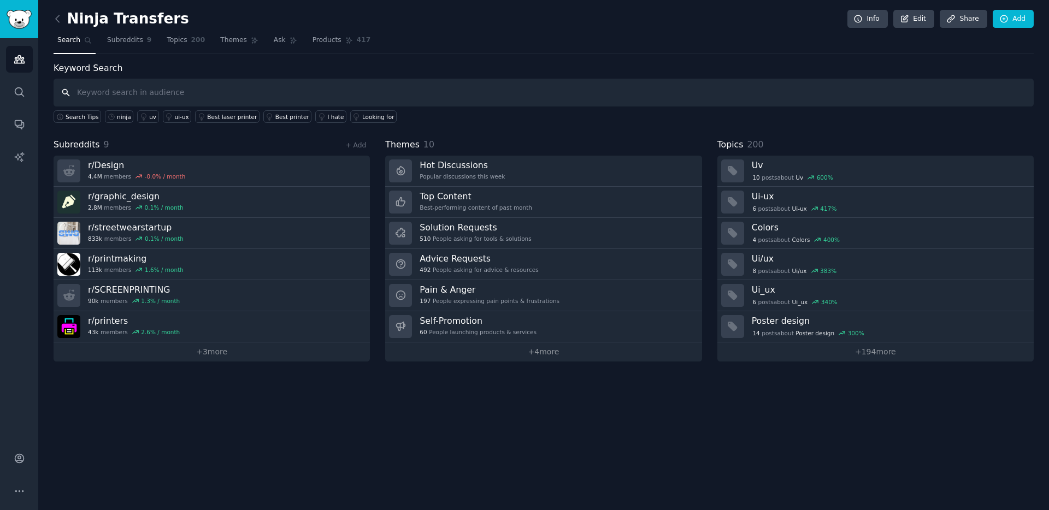
drag, startPoint x: 256, startPoint y: 98, endPoint x: 333, endPoint y: 96, distance: 77.6
click at [256, 98] on input "text" at bounding box center [544, 93] width 980 height 28
click at [117, 116] on div "ninja" at bounding box center [124, 117] width 14 height 8
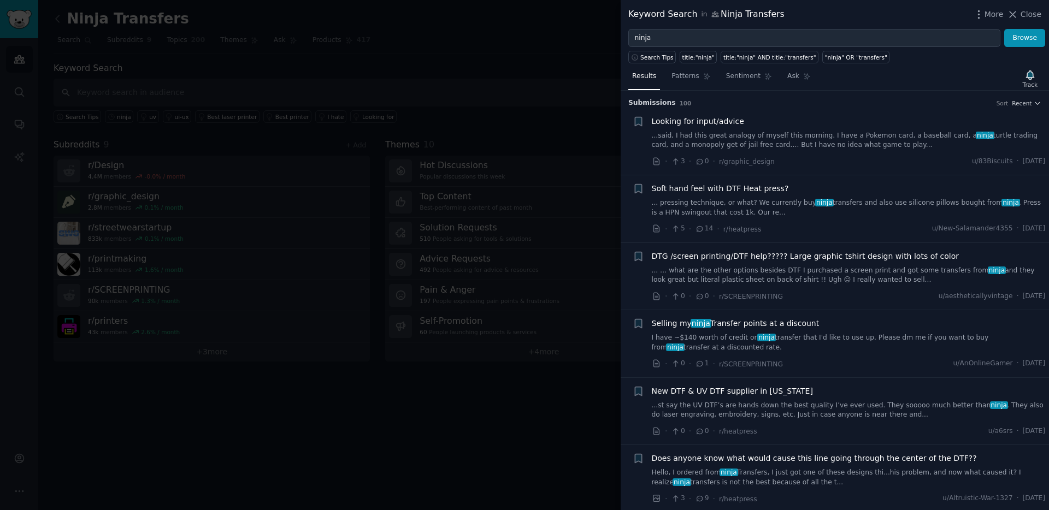
click at [812, 340] on link "I have ~$140 worth of credit on ninja transfer that I'd like to use up. Please …" at bounding box center [849, 342] width 394 height 19
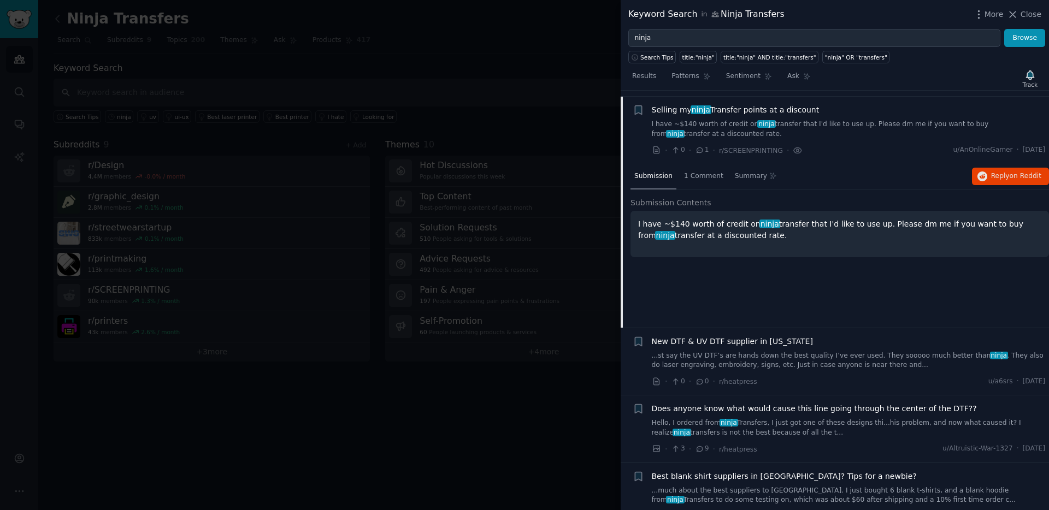
scroll to position [220, 0]
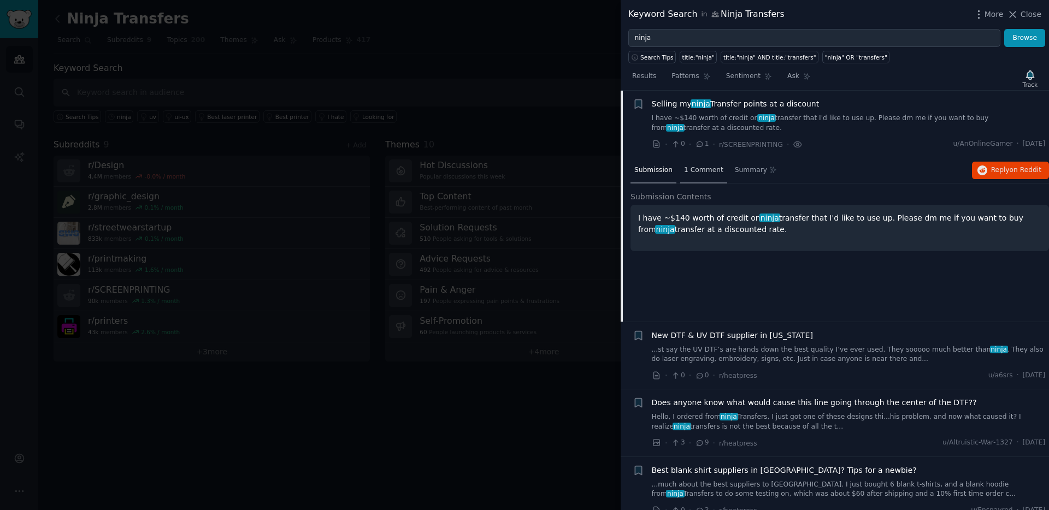
click at [695, 176] on div "1 Comment" at bounding box center [703, 171] width 47 height 26
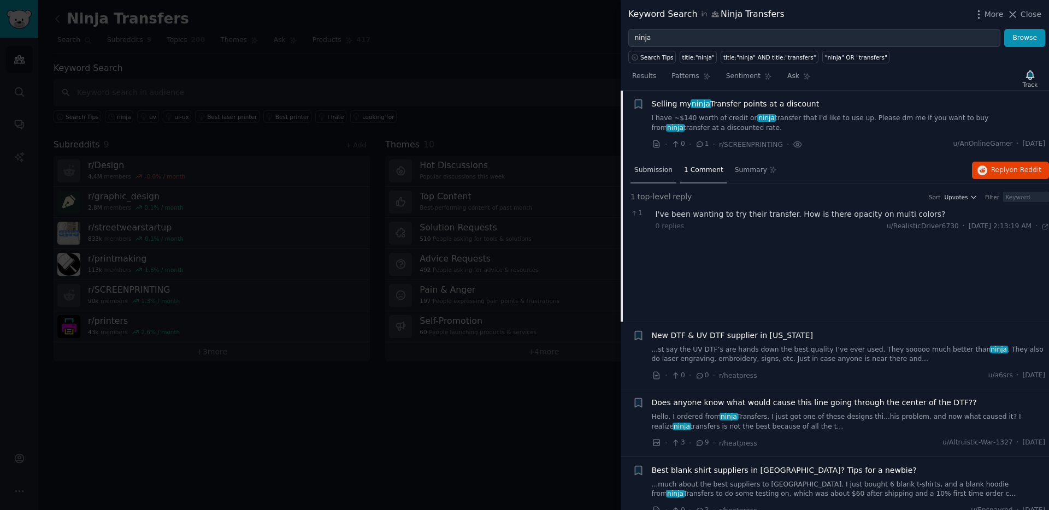
click at [639, 177] on div "Submission" at bounding box center [654, 171] width 46 height 26
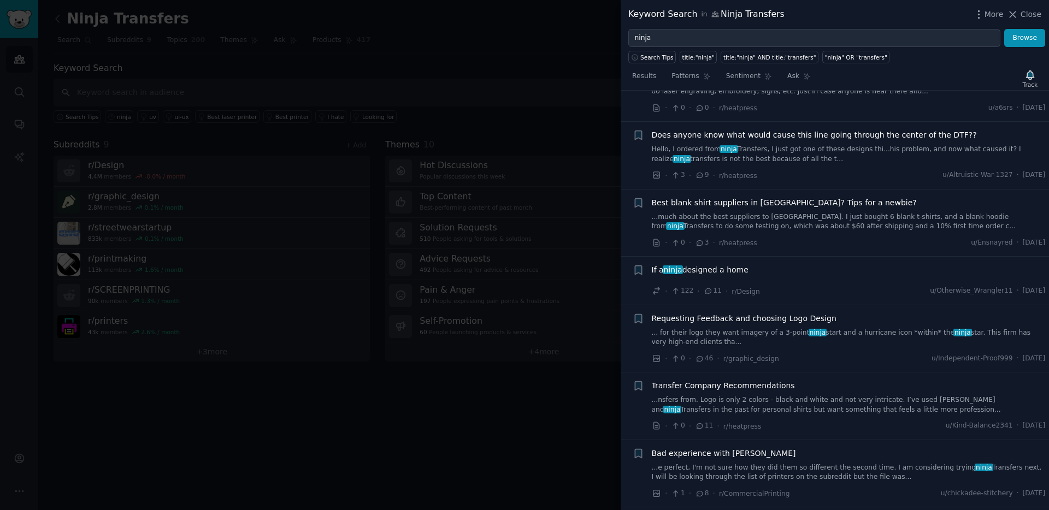
scroll to position [710, 0]
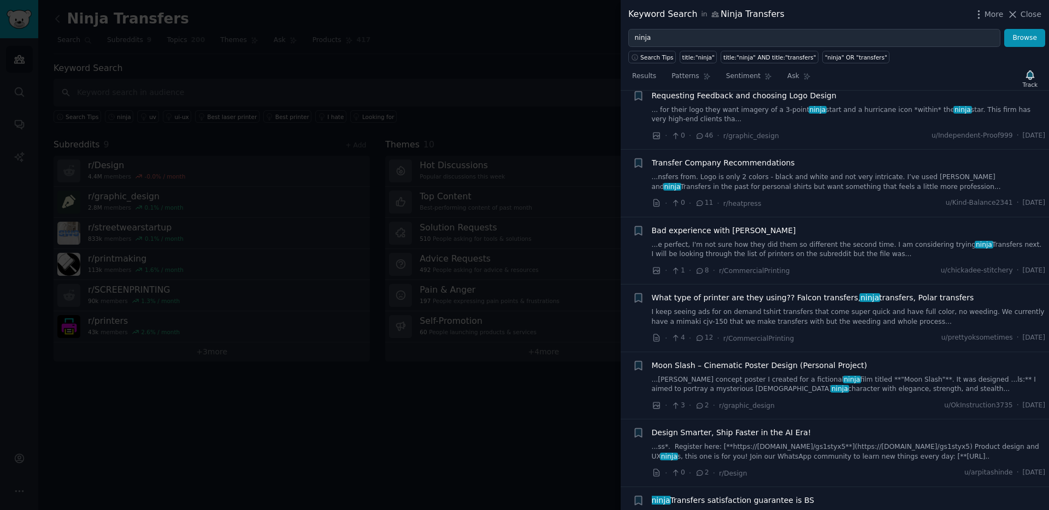
click at [831, 262] on div "Bad experience with [PERSON_NAME] ...e perfect, I'm not sure how they did them …" at bounding box center [849, 251] width 394 height 52
click at [797, 253] on link "...e perfect, I'm not sure how they did them so different the second time. I am…" at bounding box center [849, 249] width 394 height 19
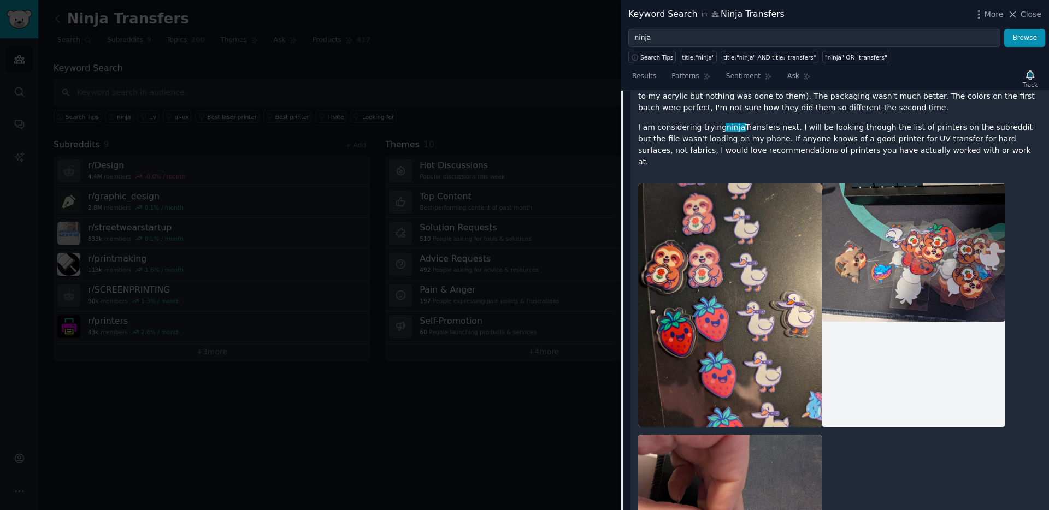
scroll to position [679, 0]
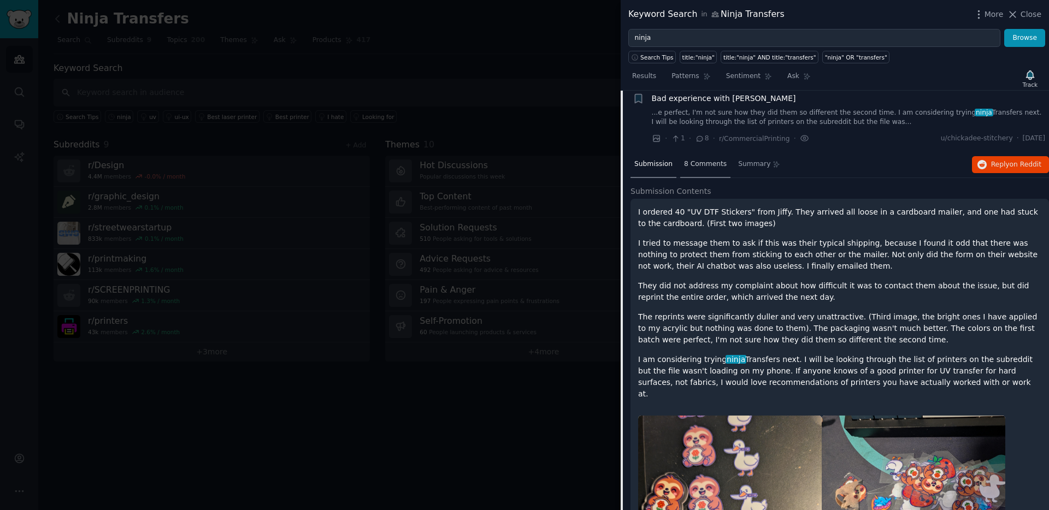
click at [716, 169] on div "8 Comments" at bounding box center [705, 165] width 50 height 26
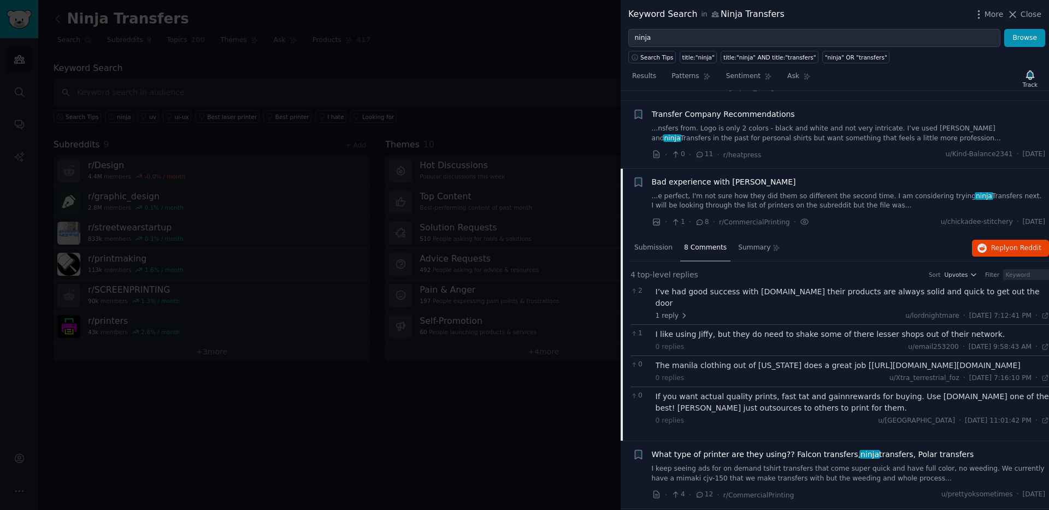
scroll to position [682, 0]
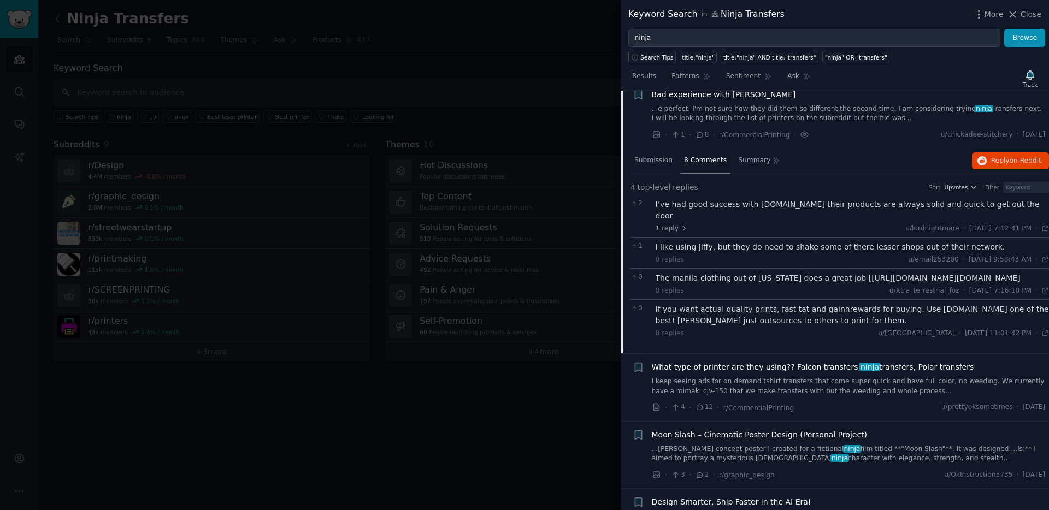
click at [975, 188] on div "Sort Upvotes Filter" at bounding box center [985, 187] width 128 height 11
click at [973, 188] on icon "button" at bounding box center [974, 188] width 8 height 8
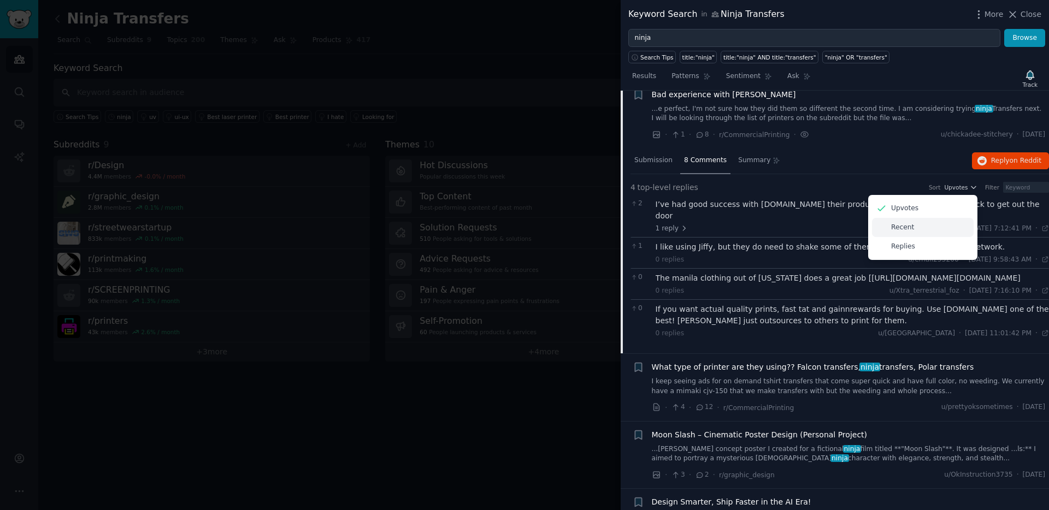
click at [927, 229] on div "Recent" at bounding box center [923, 227] width 102 height 19
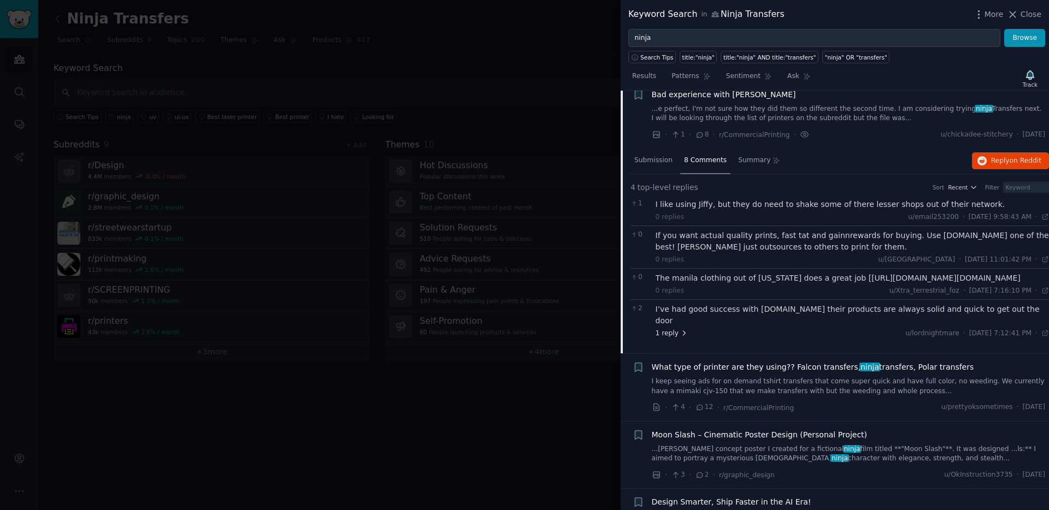
click at [682, 335] on icon at bounding box center [684, 333] width 8 height 8
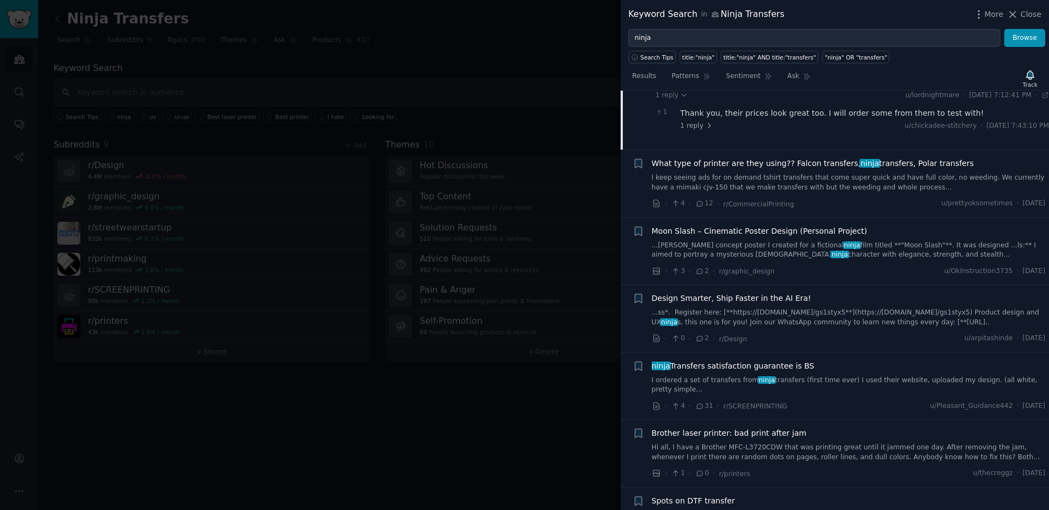
scroll to position [1116, 0]
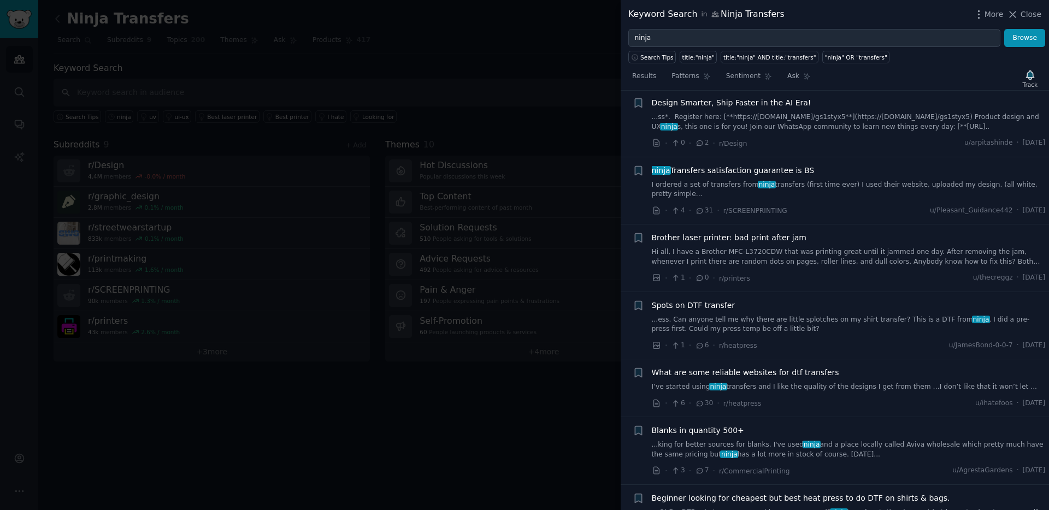
click at [496, 451] on div at bounding box center [524, 255] width 1049 height 510
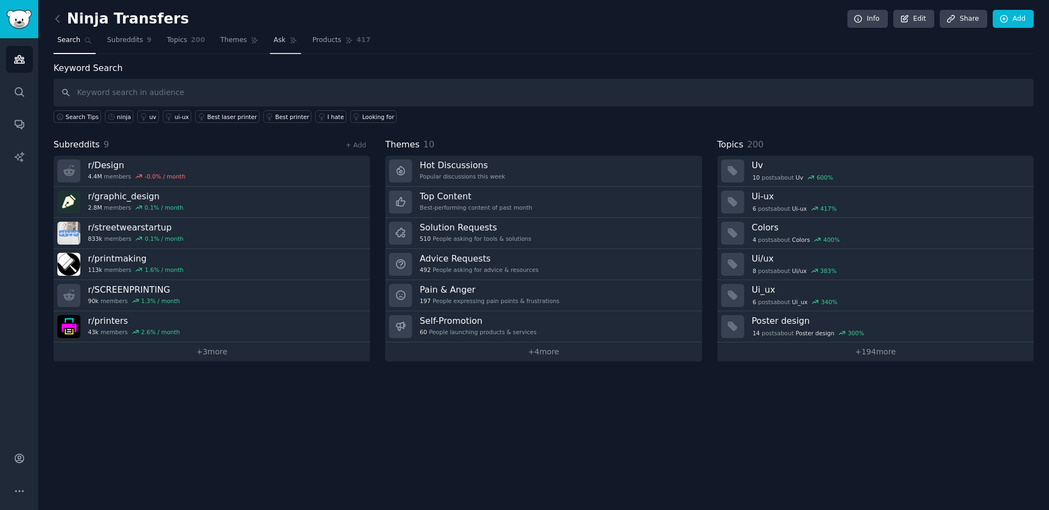
click at [280, 48] on link "Ask" at bounding box center [285, 43] width 31 height 22
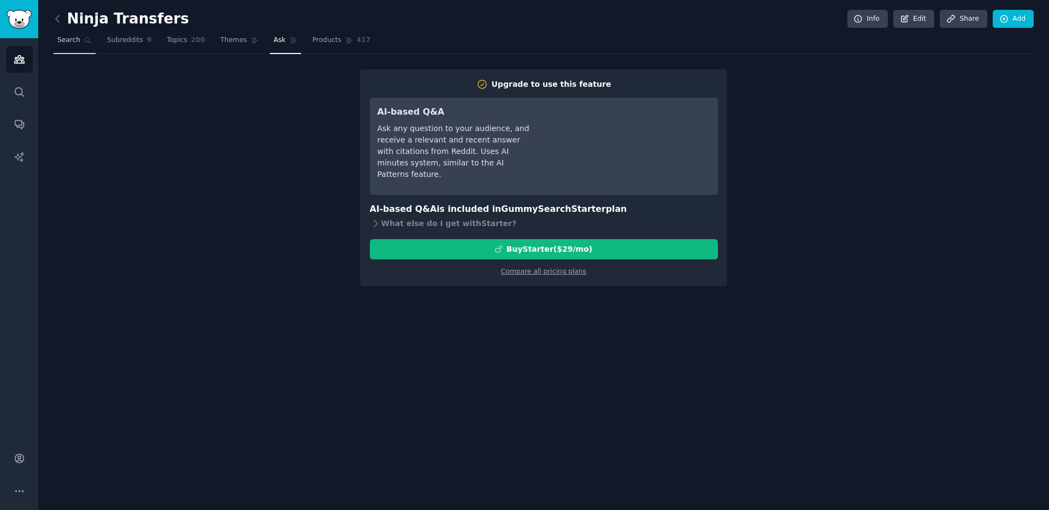
click at [85, 44] on icon at bounding box center [88, 41] width 8 height 8
